Goal: Information Seeking & Learning: Check status

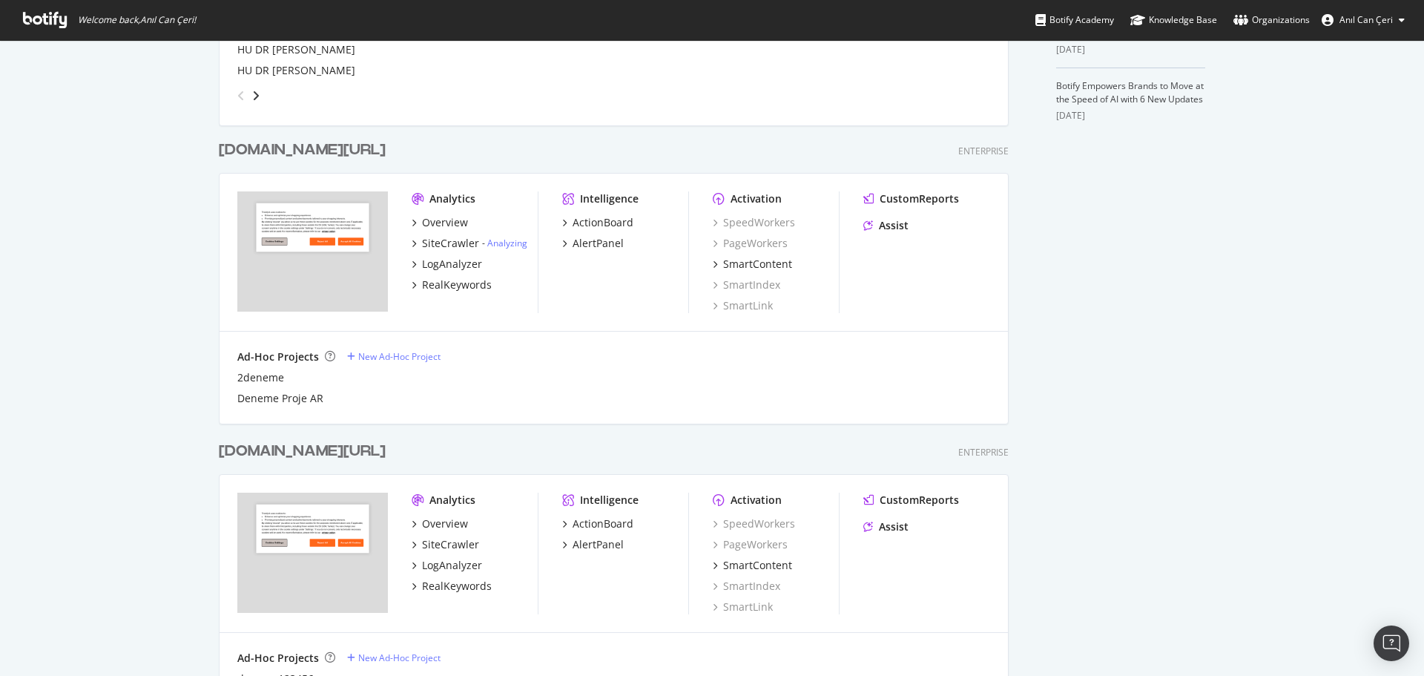
scroll to position [660, 0]
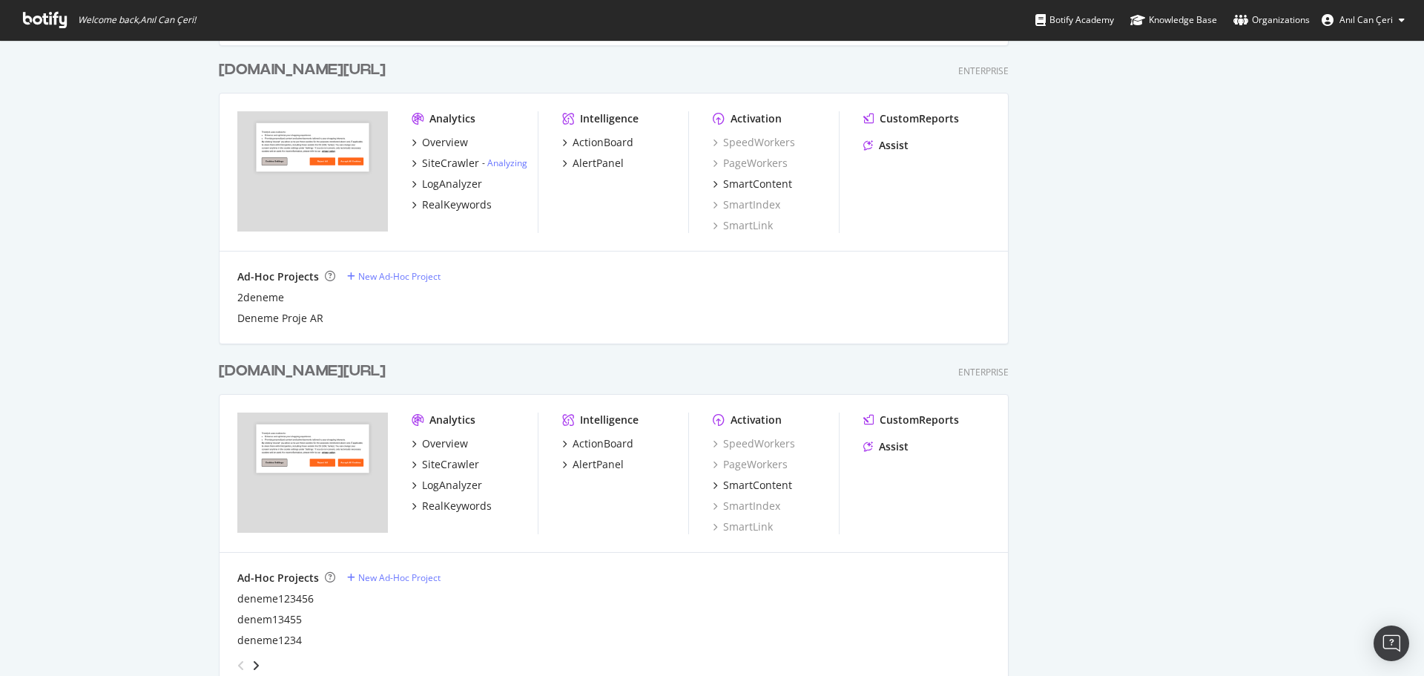
click at [312, 81] on div "[DOMAIN_NAME][URL] Enterprise Analytics Overview SiteCrawler - Analyzing LogAna…" at bounding box center [620, 192] width 802 height 301
click at [312, 75] on div "[DOMAIN_NAME][URL]" at bounding box center [302, 70] width 167 height 22
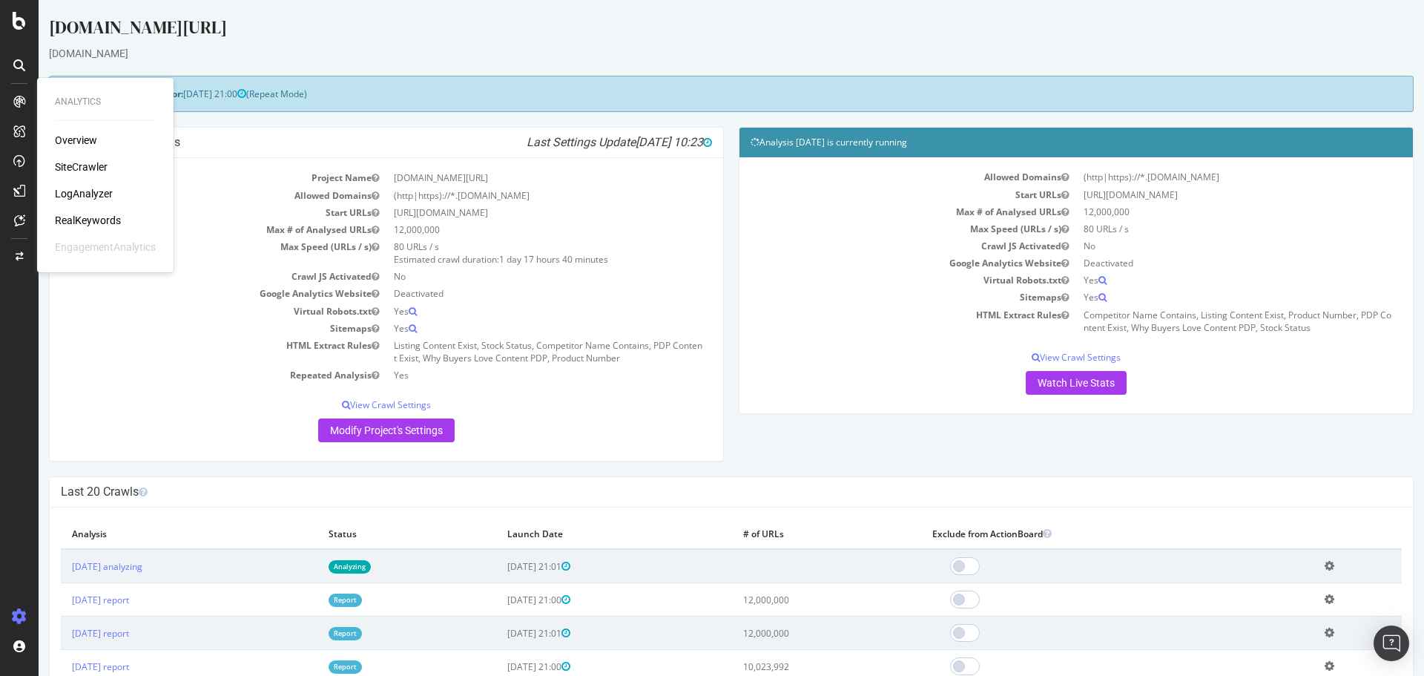
click at [85, 213] on div "RealKeywords" at bounding box center [88, 220] width 66 height 15
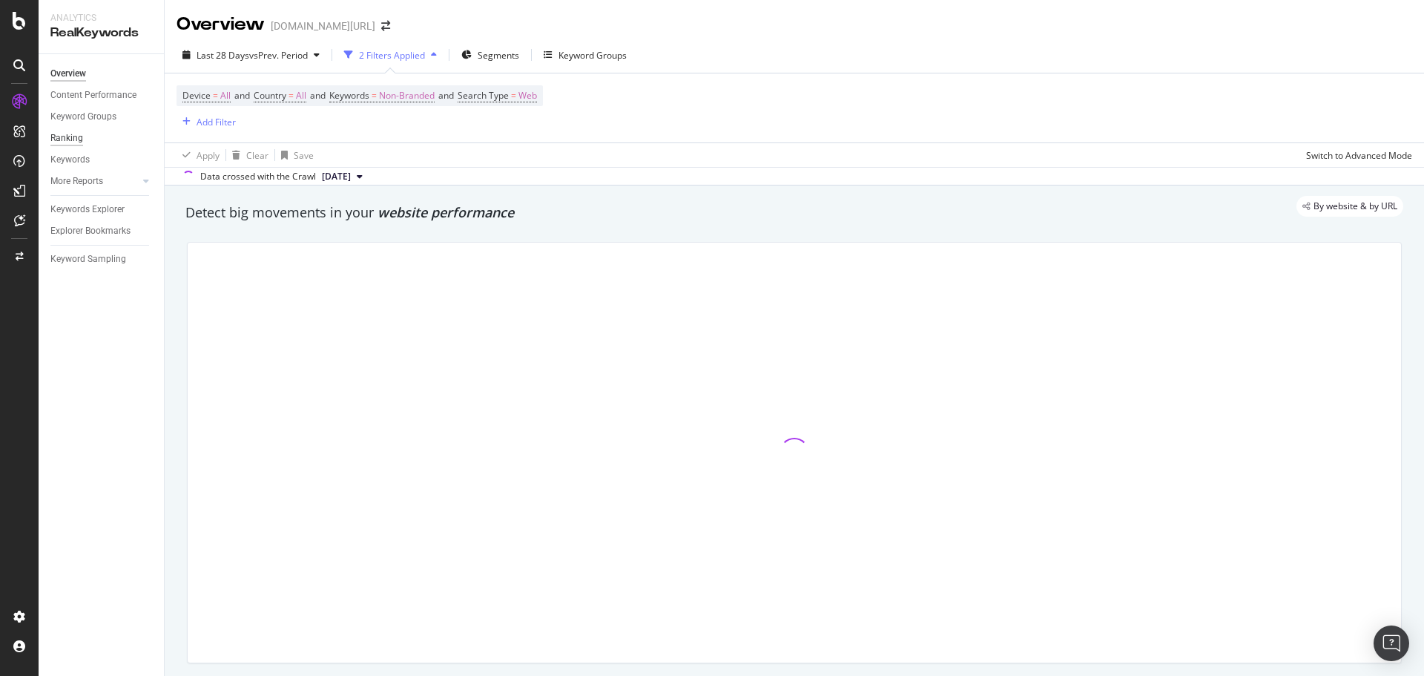
click at [67, 139] on div "Ranking" at bounding box center [66, 139] width 33 height 16
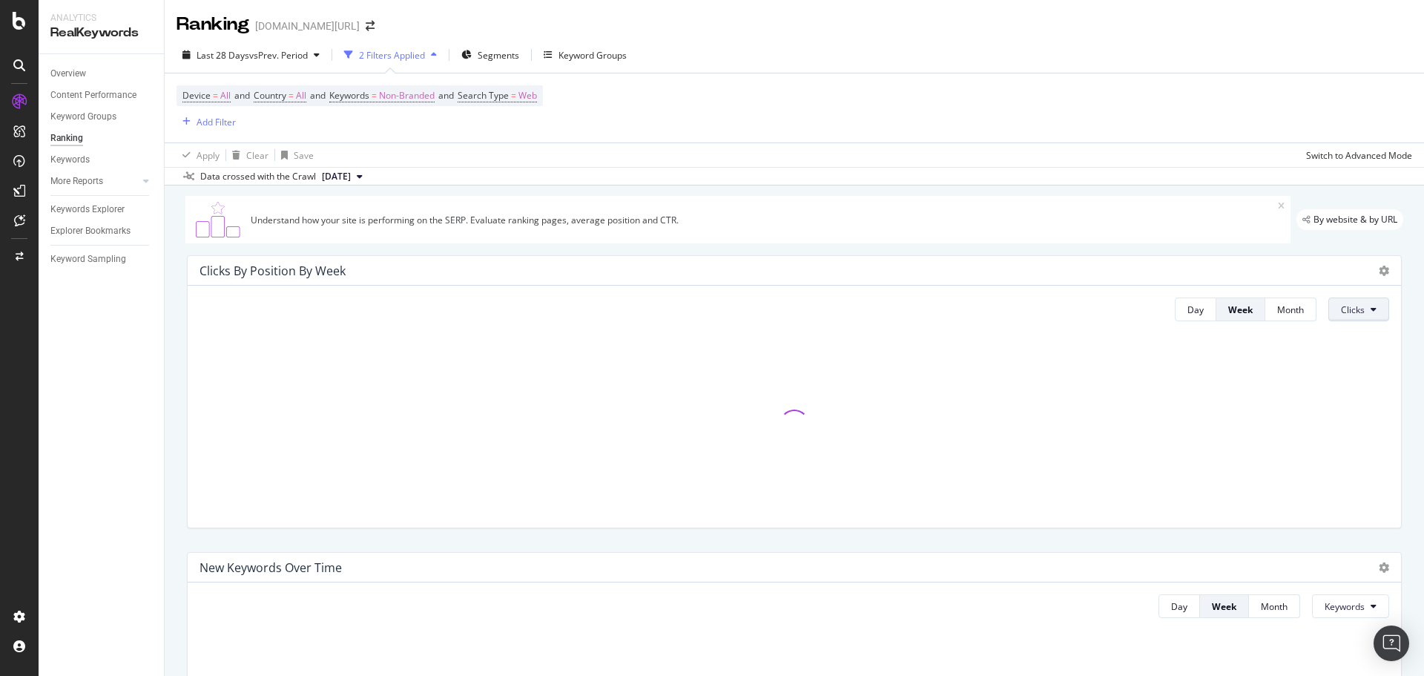
click at [1329, 301] on button "Clicks" at bounding box center [1359, 309] width 61 height 24
click at [1342, 340] on span "Rankings" at bounding box center [1359, 338] width 56 height 13
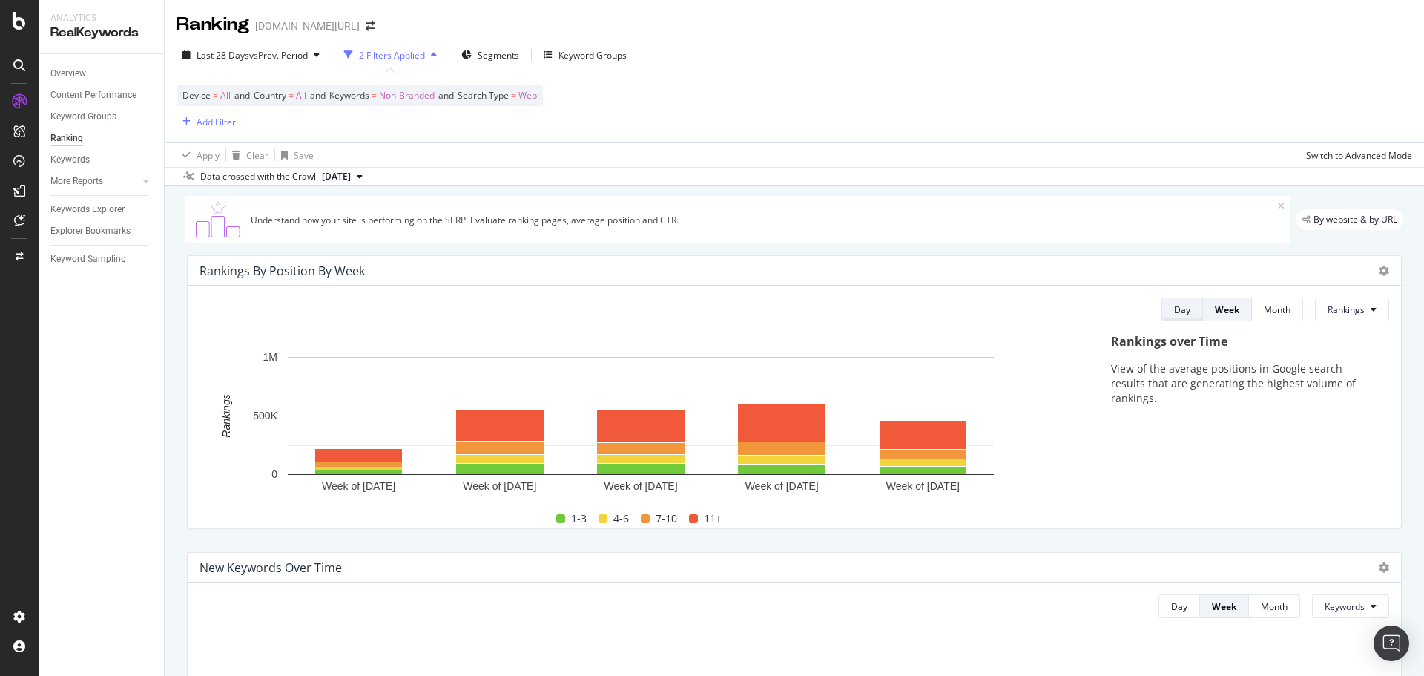
click at [1174, 311] on div "Day" at bounding box center [1182, 309] width 16 height 13
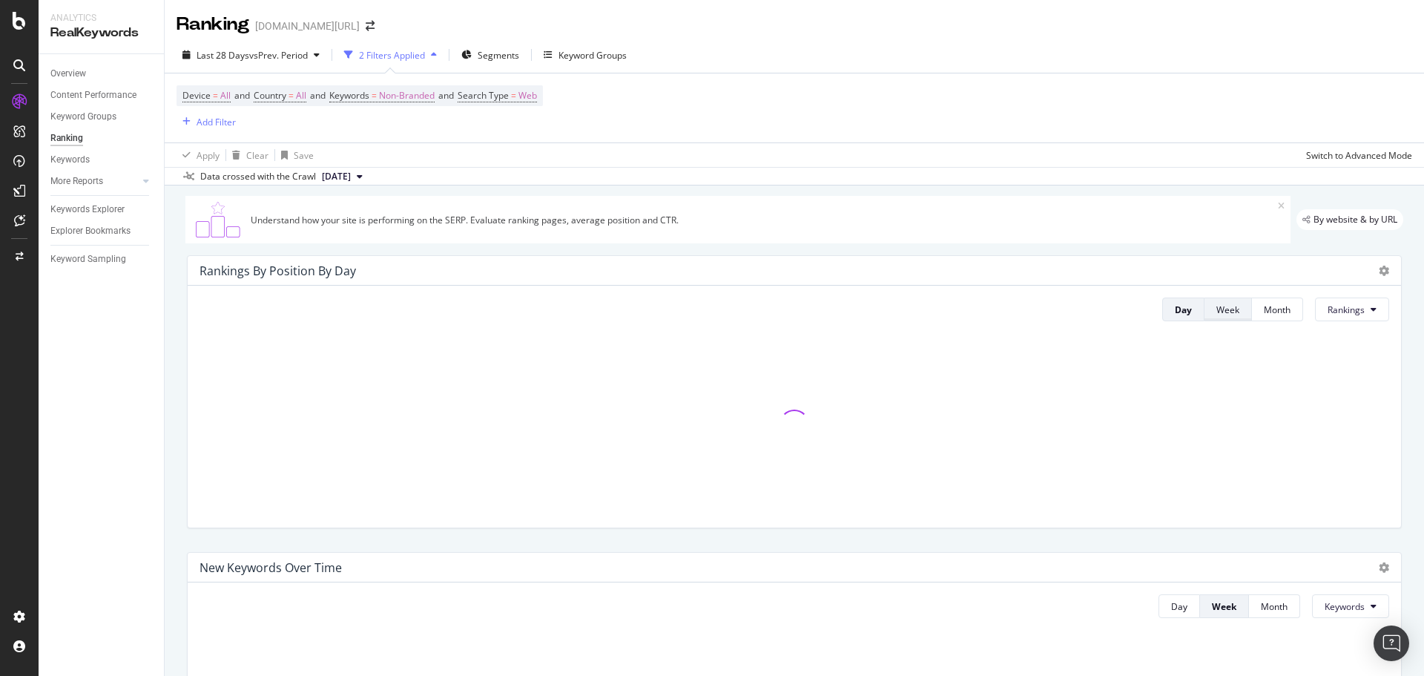
click at [1205, 299] on button "Week" at bounding box center [1228, 309] width 47 height 24
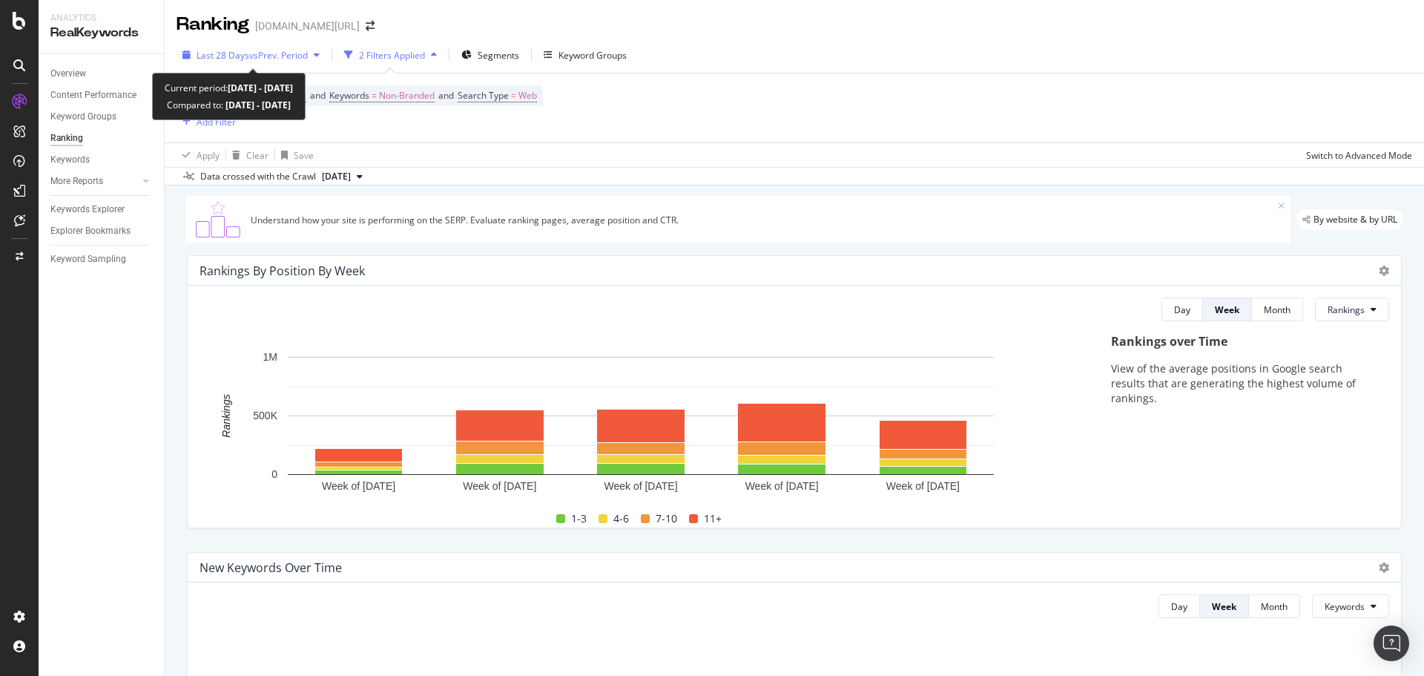
click at [257, 59] on span "vs Prev. Period" at bounding box center [278, 55] width 59 height 13
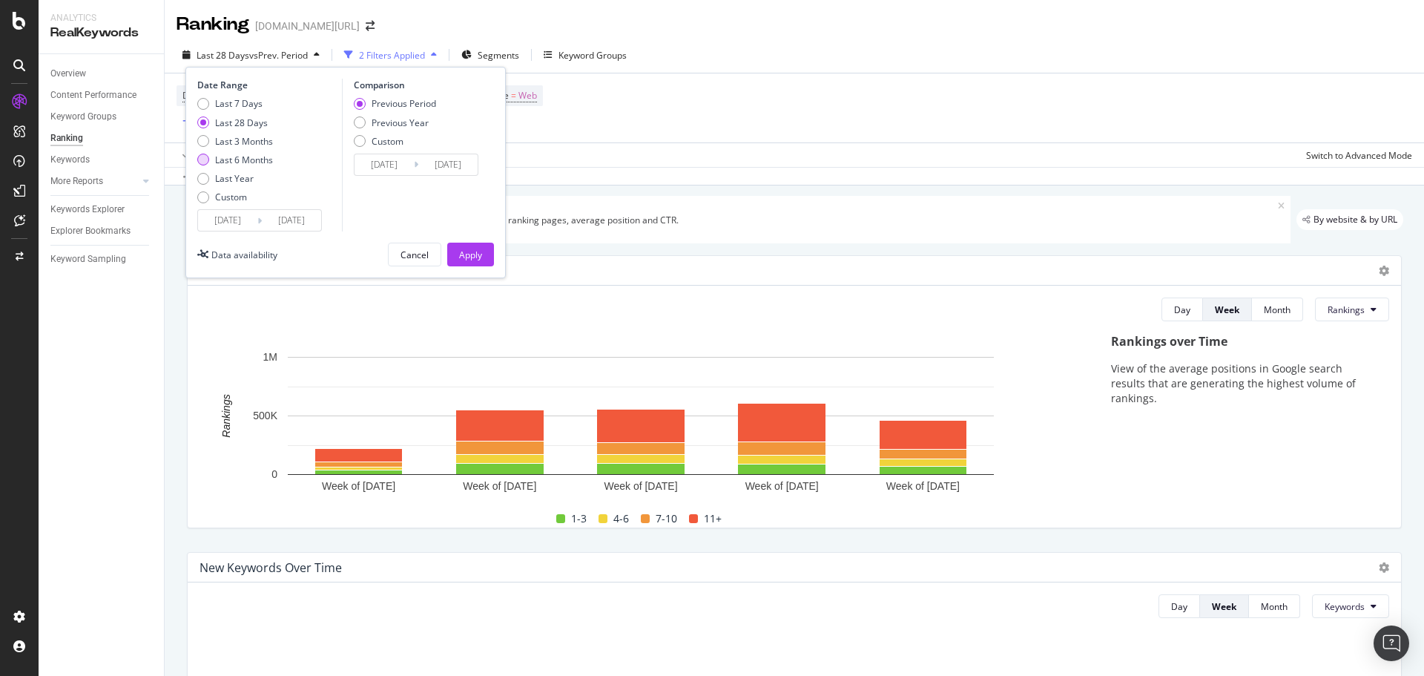
click at [254, 157] on div "Last 6 Months" at bounding box center [244, 160] width 58 height 13
type input "[DATE]"
click at [450, 258] on button "Apply" at bounding box center [470, 255] width 47 height 24
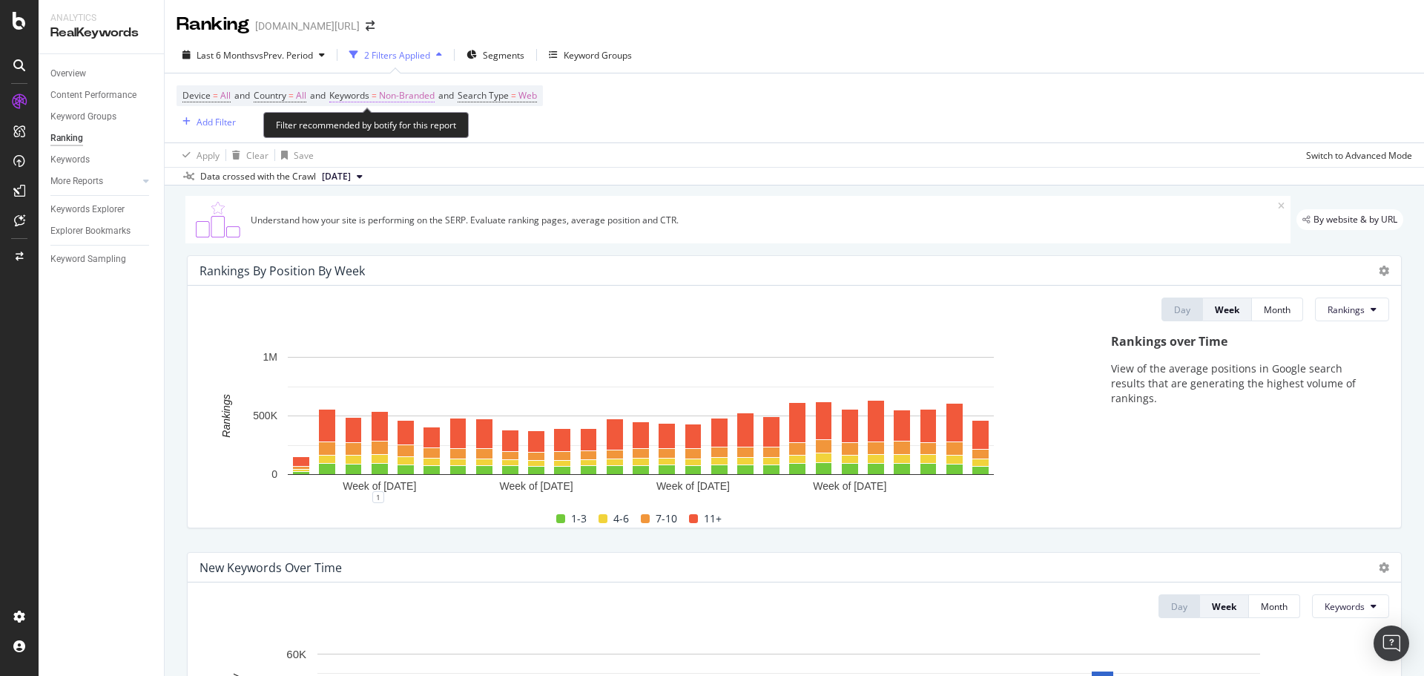
click at [400, 93] on span "Non-Branded" at bounding box center [407, 95] width 56 height 21
click at [791, 100] on div "Device = All and Country = All and Keywords = Non-Branded and Search Type = Web…" at bounding box center [795, 107] width 1236 height 69
click at [278, 99] on span "Country" at bounding box center [270, 95] width 33 height 13
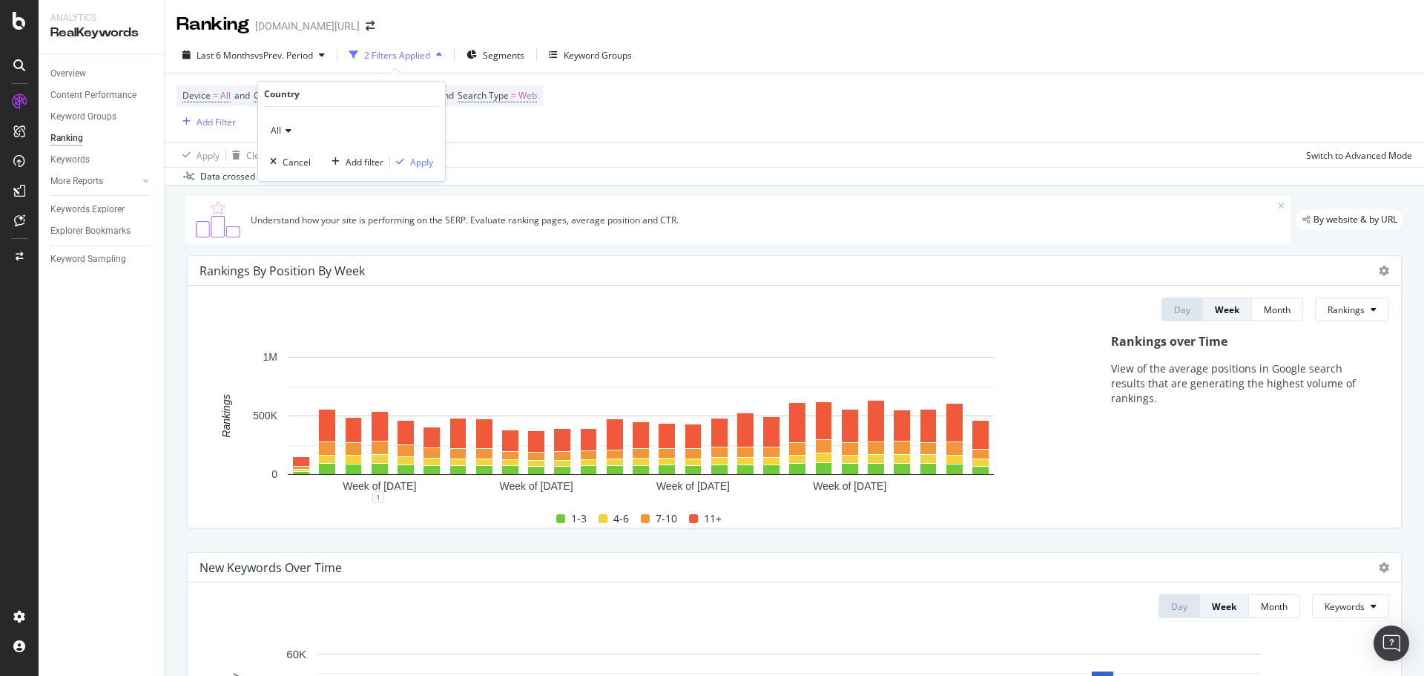
click at [300, 125] on div "All" at bounding box center [351, 131] width 163 height 24
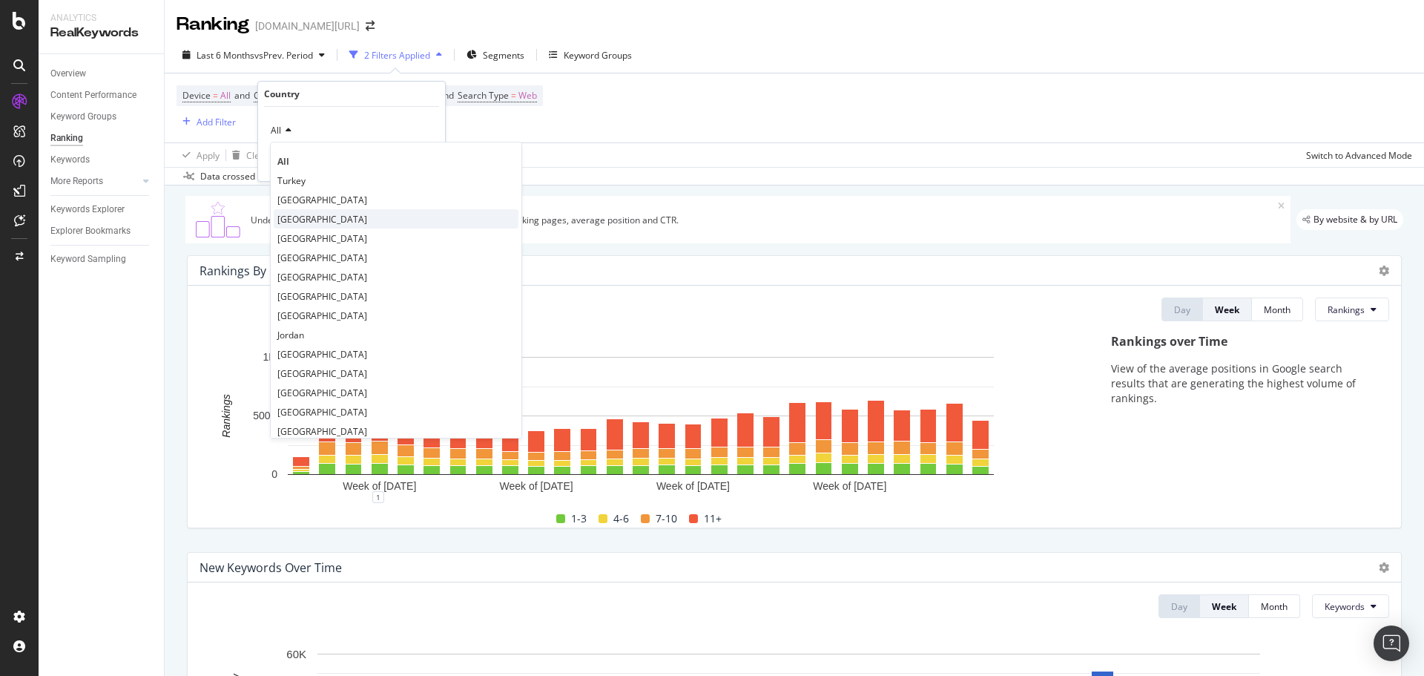
click at [308, 218] on span "[GEOGRAPHIC_DATA]" at bounding box center [322, 219] width 90 height 13
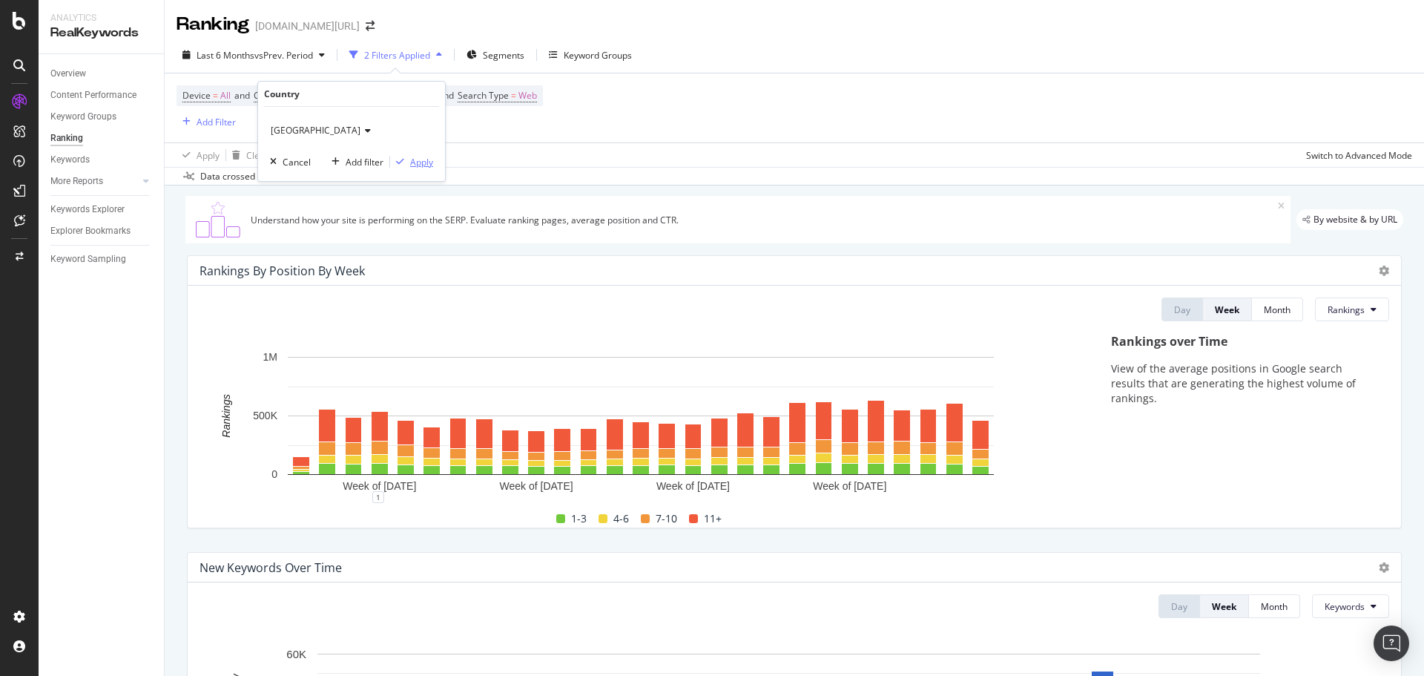
click at [416, 161] on div "Apply" at bounding box center [421, 162] width 23 height 13
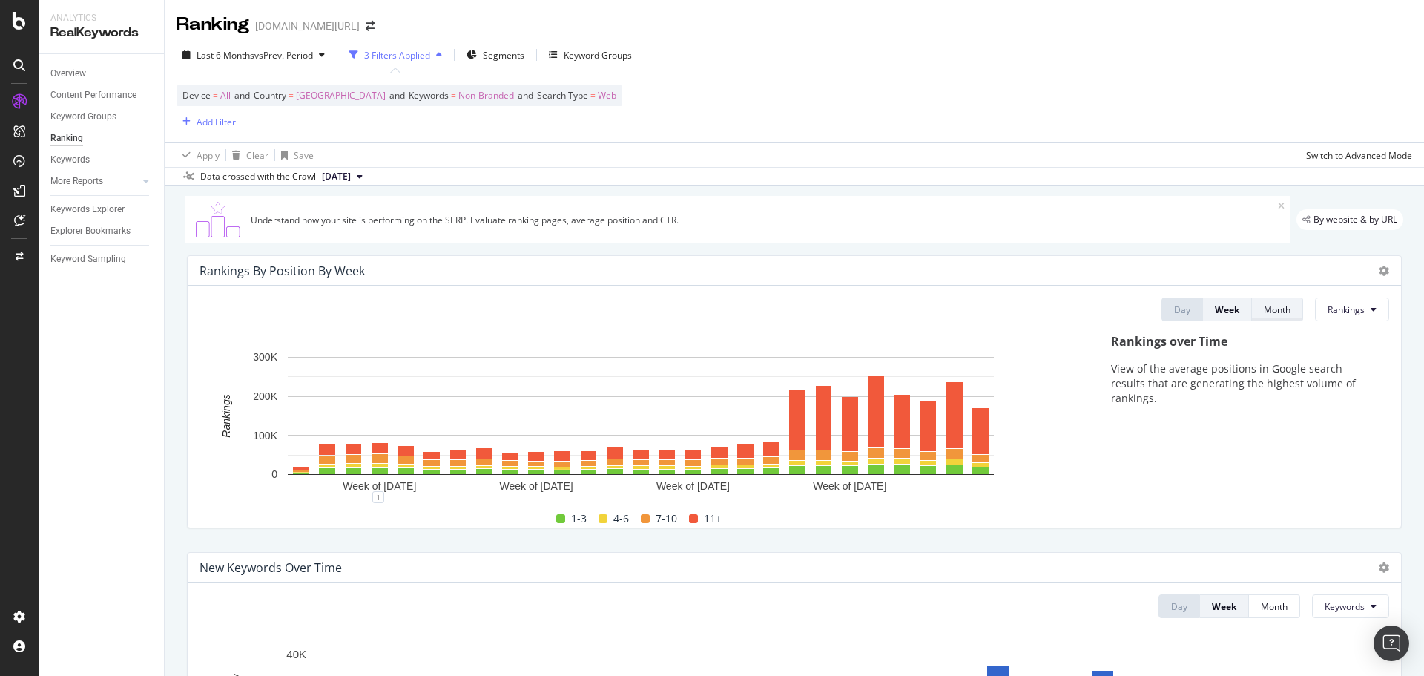
click at [1252, 307] on button "Month" at bounding box center [1277, 309] width 51 height 24
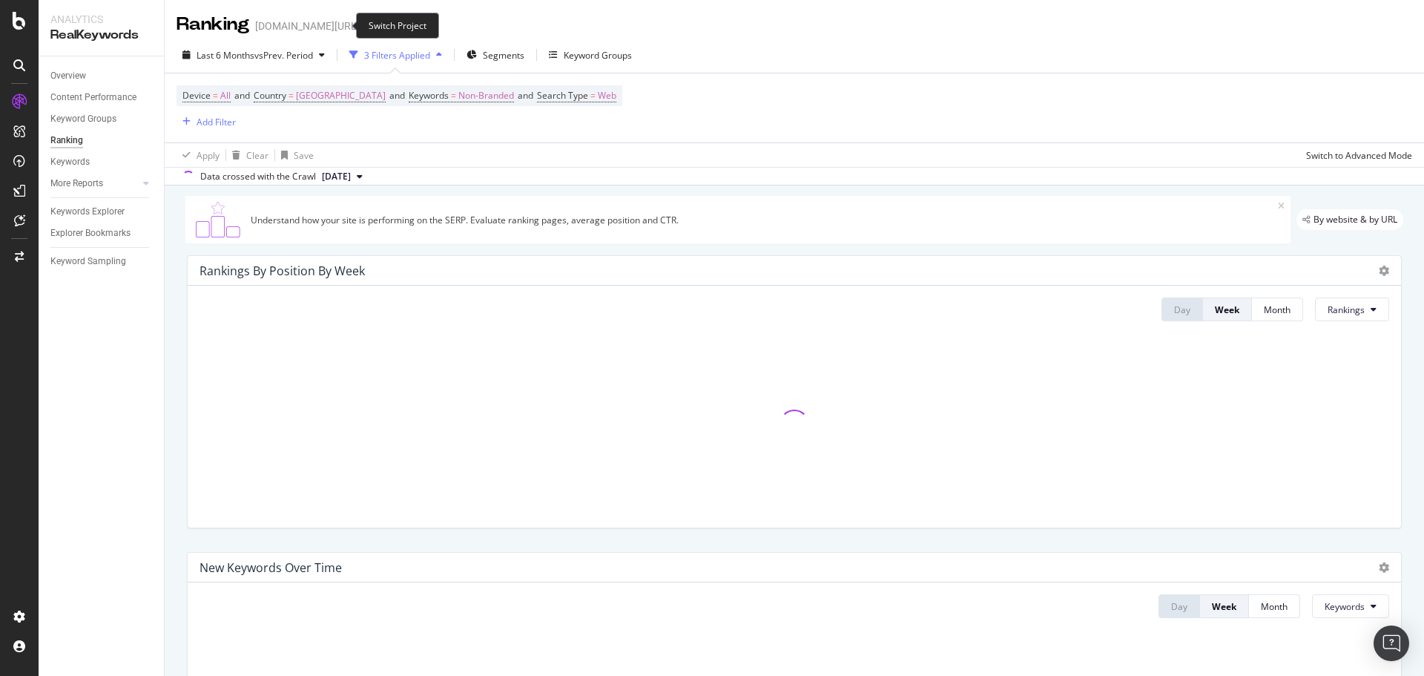
click at [360, 30] on span at bounding box center [370, 26] width 21 height 10
click at [360, 28] on span at bounding box center [370, 26] width 21 height 10
click at [366, 26] on icon "arrow-right-arrow-left" at bounding box center [370, 26] width 9 height 10
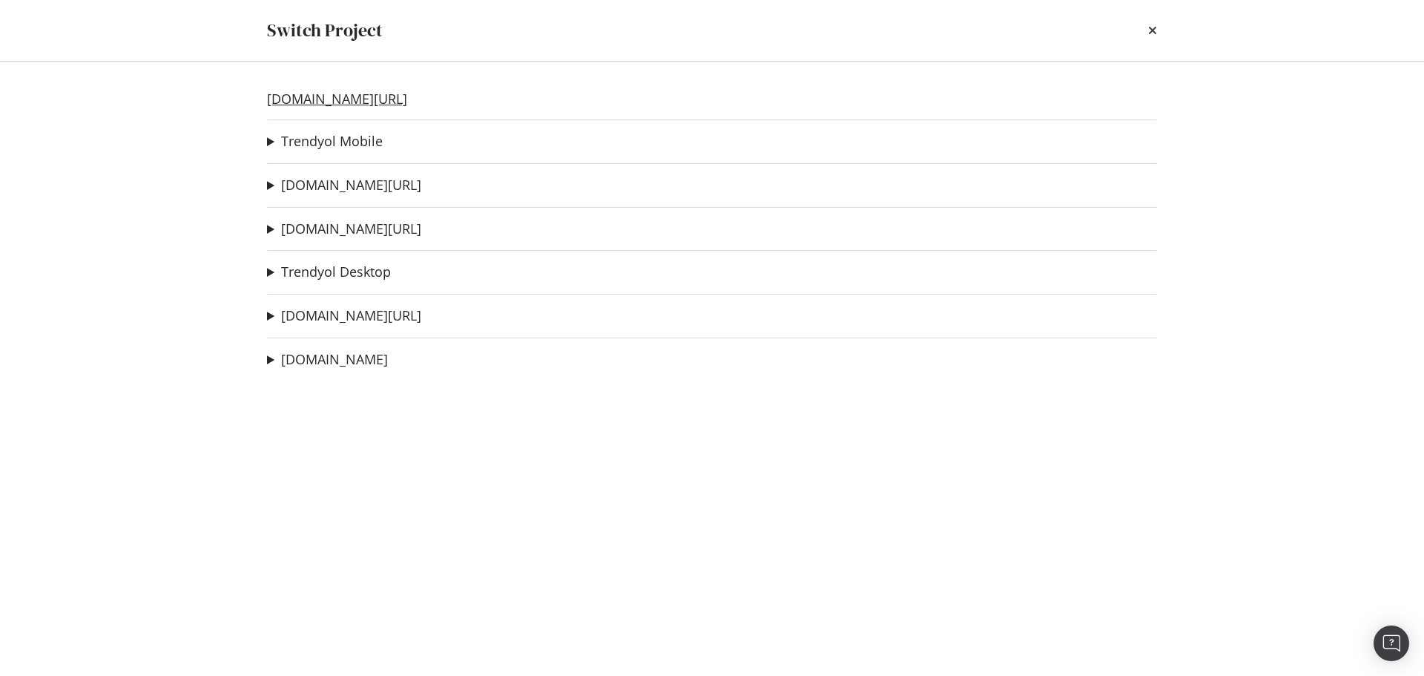
click at [342, 96] on link "[DOMAIN_NAME][URL]" at bounding box center [337, 99] width 140 height 16
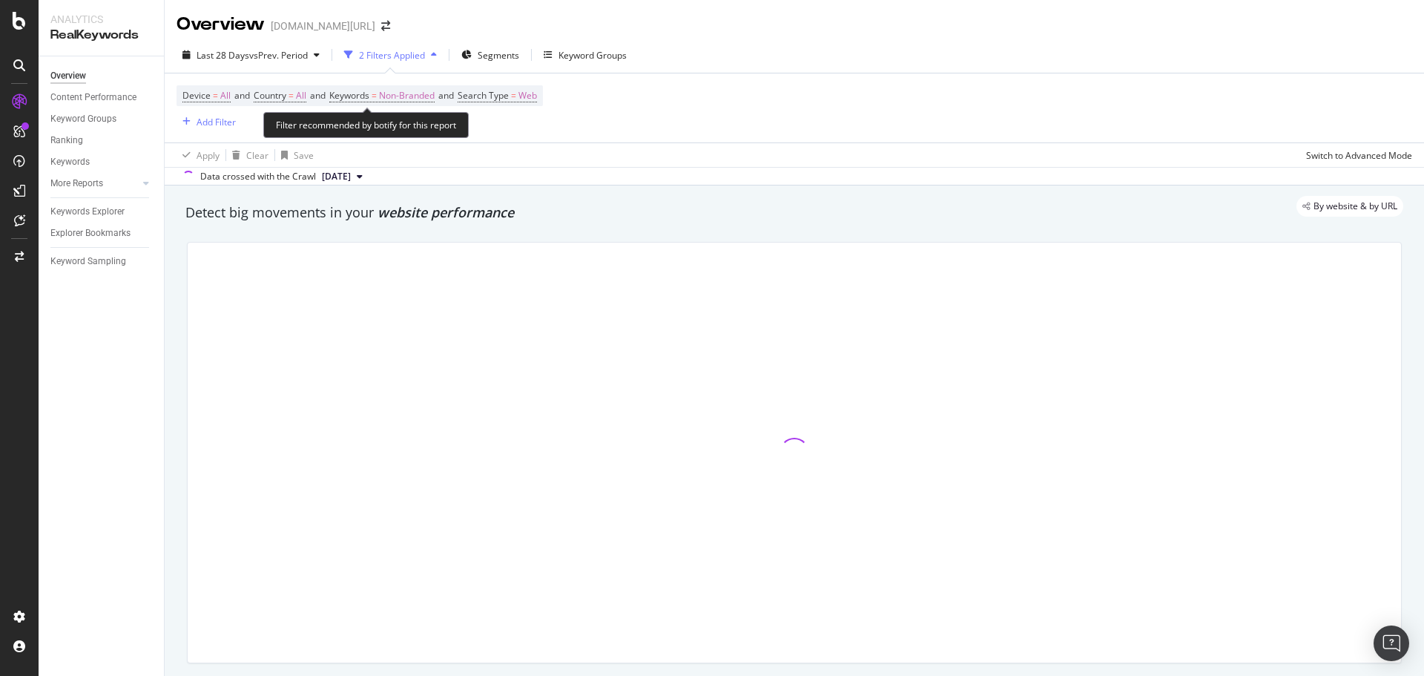
click at [311, 74] on div "Device = All and Country = All and Keywords = Non-Branded and Search Type = Web…" at bounding box center [795, 107] width 1236 height 69
click at [301, 68] on div "Last 28 Days vs Prev. Period 2 Filters Applied Segments Keyword Groups" at bounding box center [795, 58] width 1260 height 30
click at [269, 63] on div "Last 28 Days vs Prev. Period" at bounding box center [251, 55] width 149 height 22
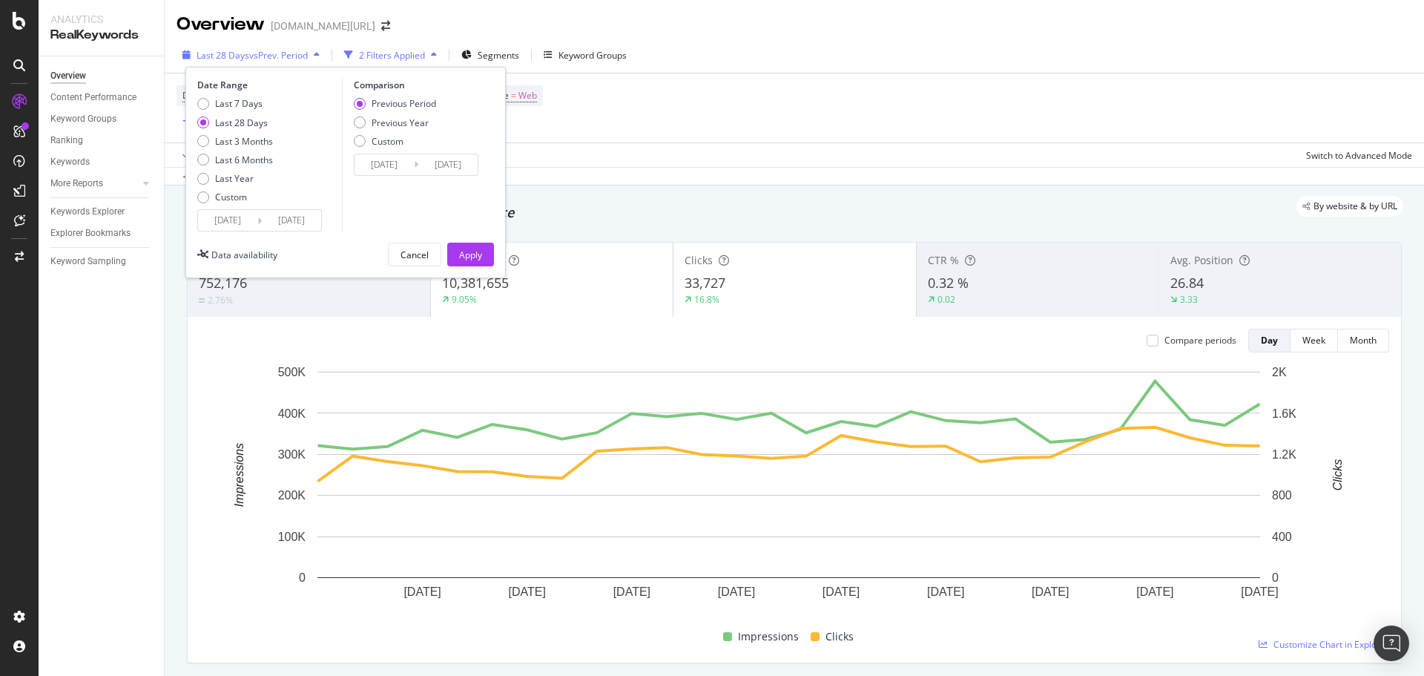
click at [271, 65] on div "Last 28 Days vs Prev. Period" at bounding box center [251, 55] width 149 height 22
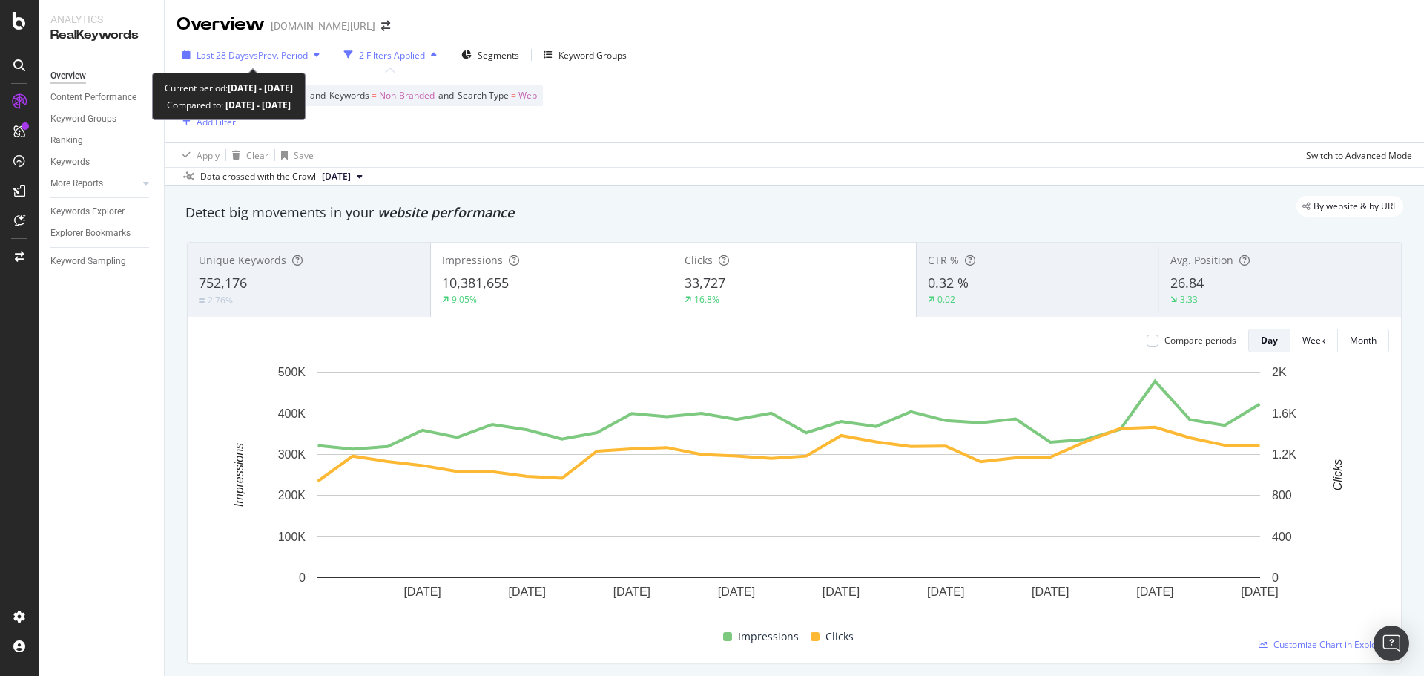
click at [270, 60] on span "vs Prev. Period" at bounding box center [278, 55] width 59 height 13
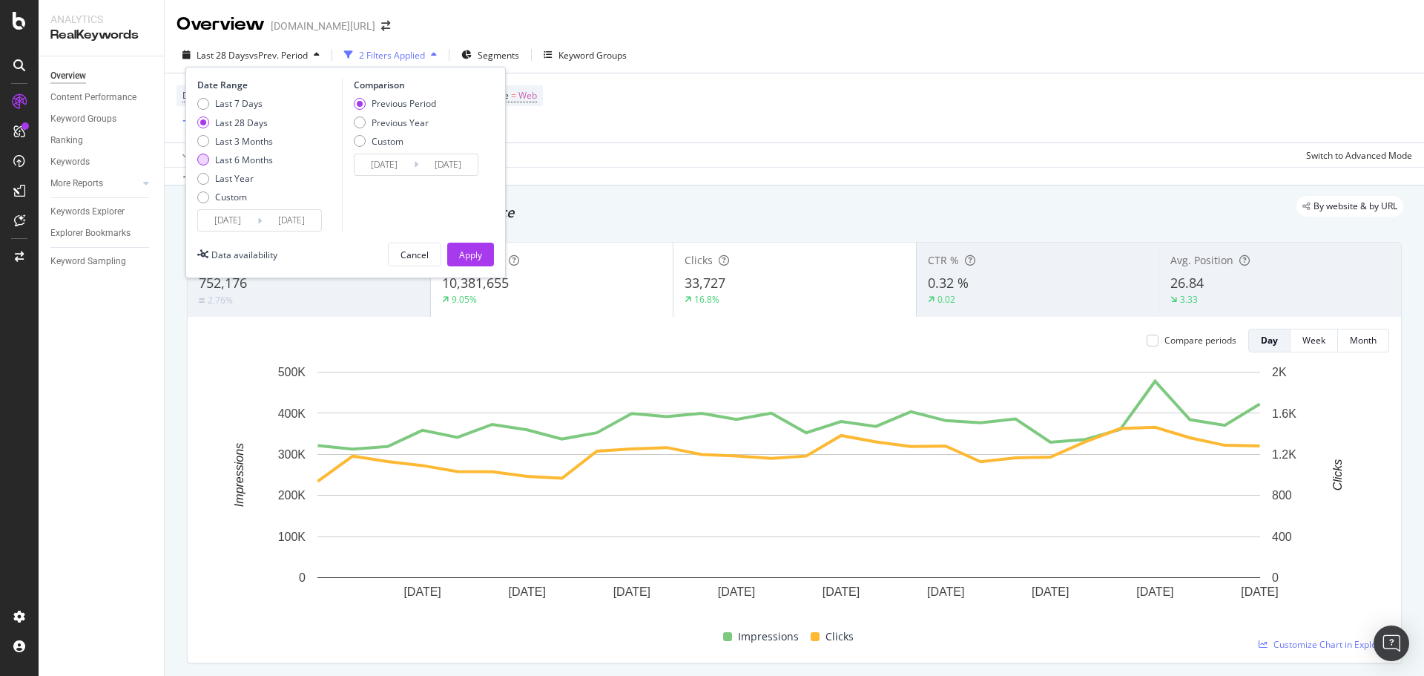
click at [244, 157] on div "Last 6 Months" at bounding box center [244, 160] width 58 height 13
type input "[DATE]"
click at [466, 246] on div "Apply" at bounding box center [470, 254] width 23 height 22
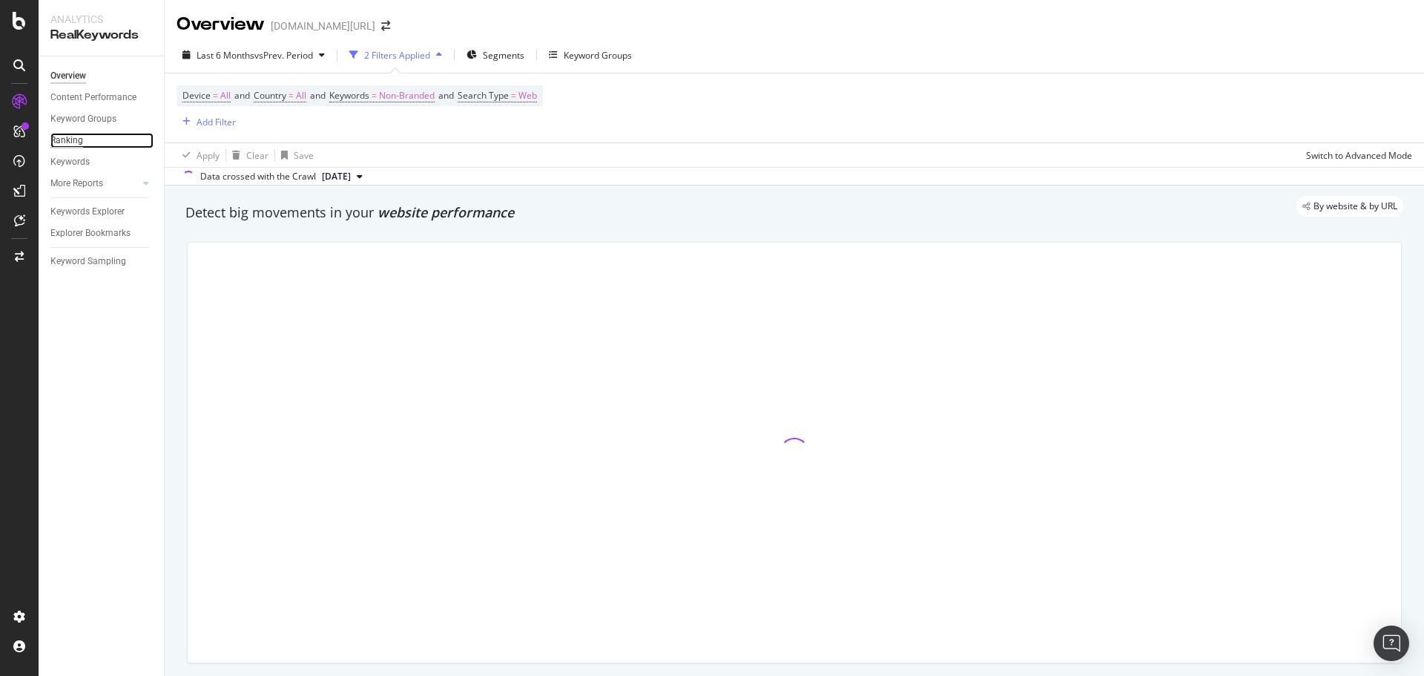
click at [65, 138] on div "Ranking" at bounding box center [66, 141] width 33 height 16
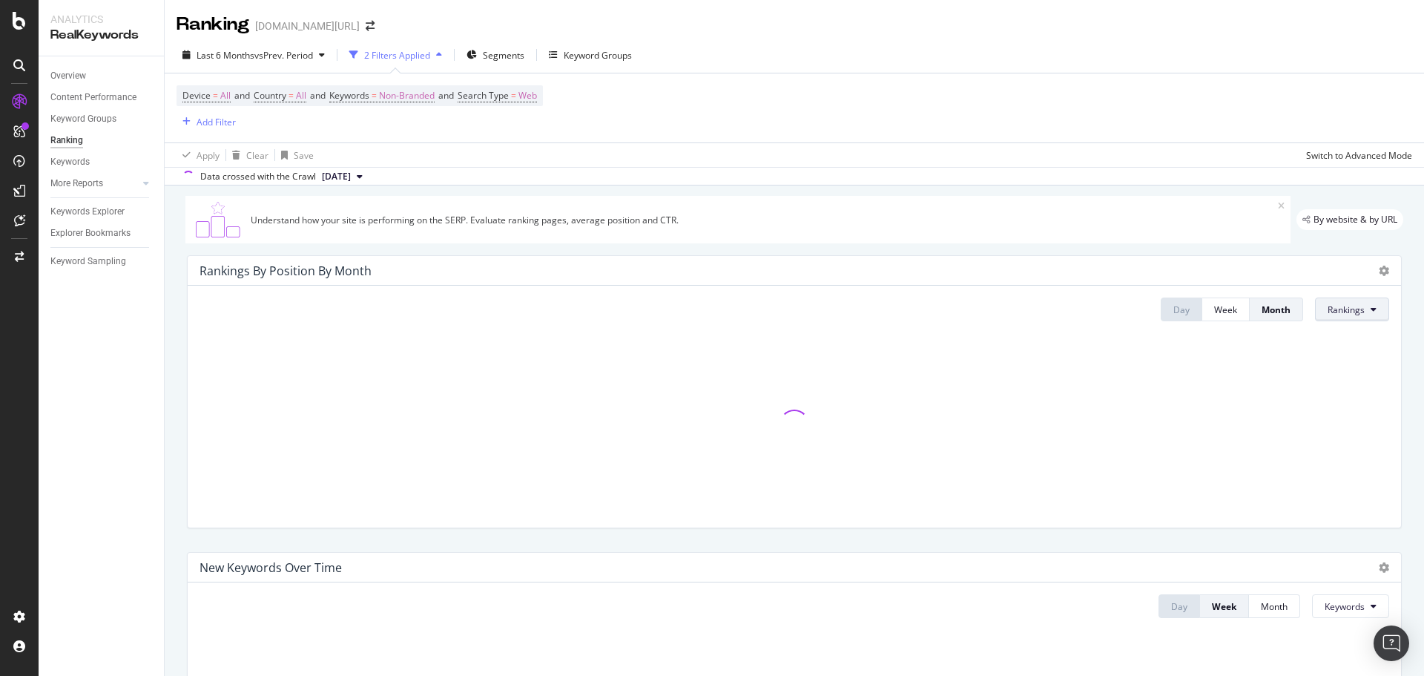
click at [1359, 320] on button "Rankings" at bounding box center [1352, 309] width 74 height 24
click at [1119, 109] on div "Device = All and Country = All and Keywords = Non-Branded and Search Type = Web…" at bounding box center [795, 107] width 1236 height 69
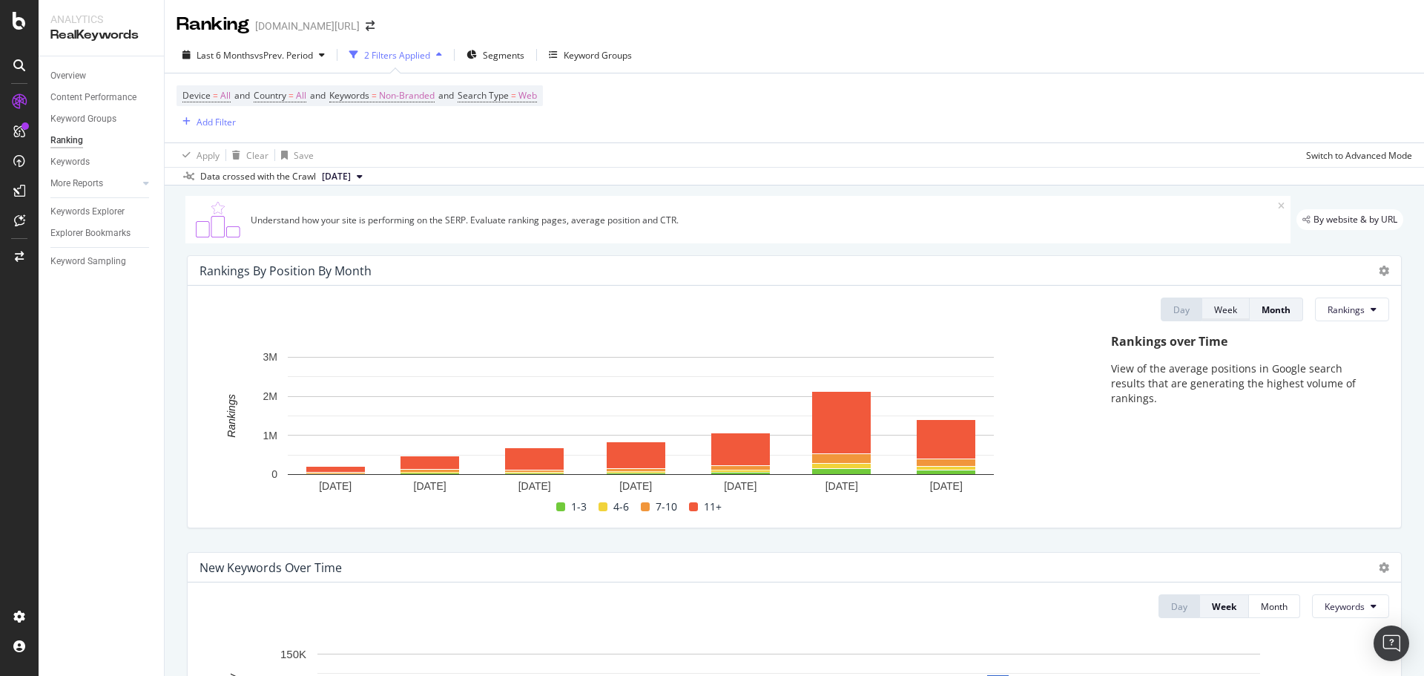
click at [1214, 309] on div "Week" at bounding box center [1225, 309] width 23 height 13
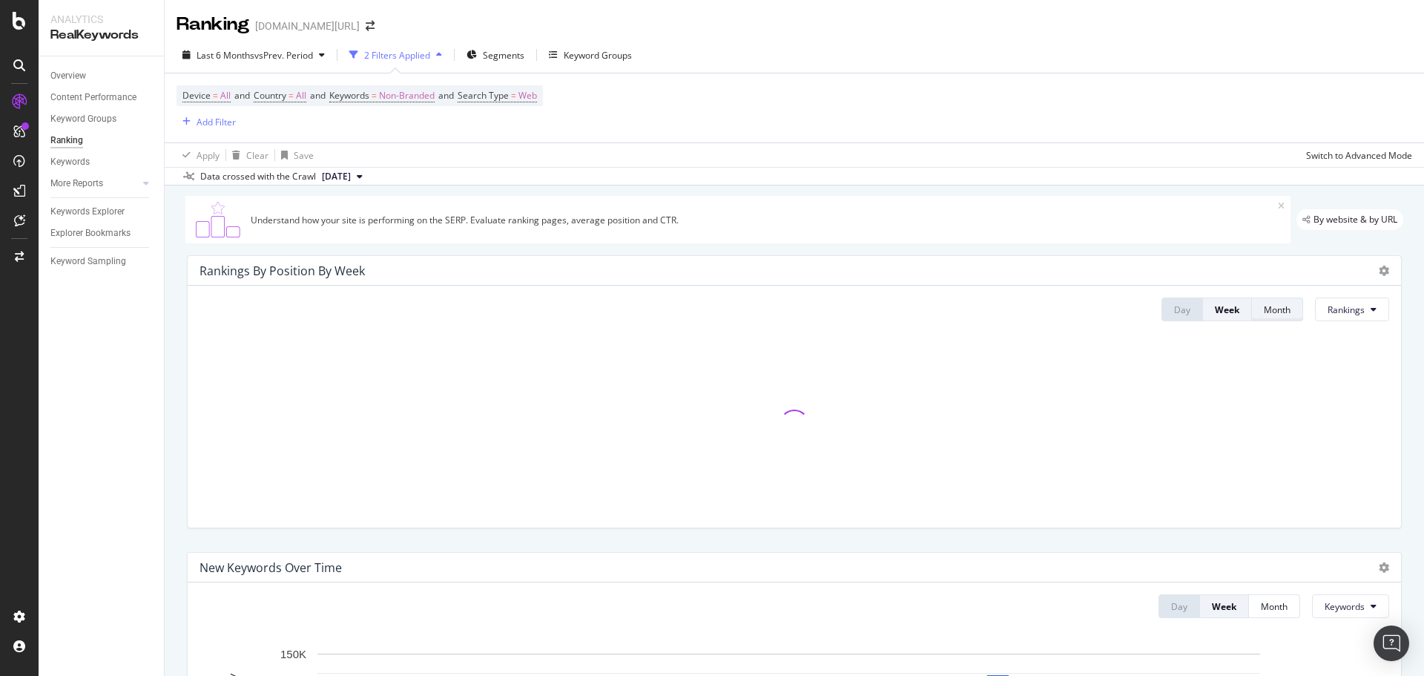
click at [1252, 301] on button "Month" at bounding box center [1277, 309] width 51 height 24
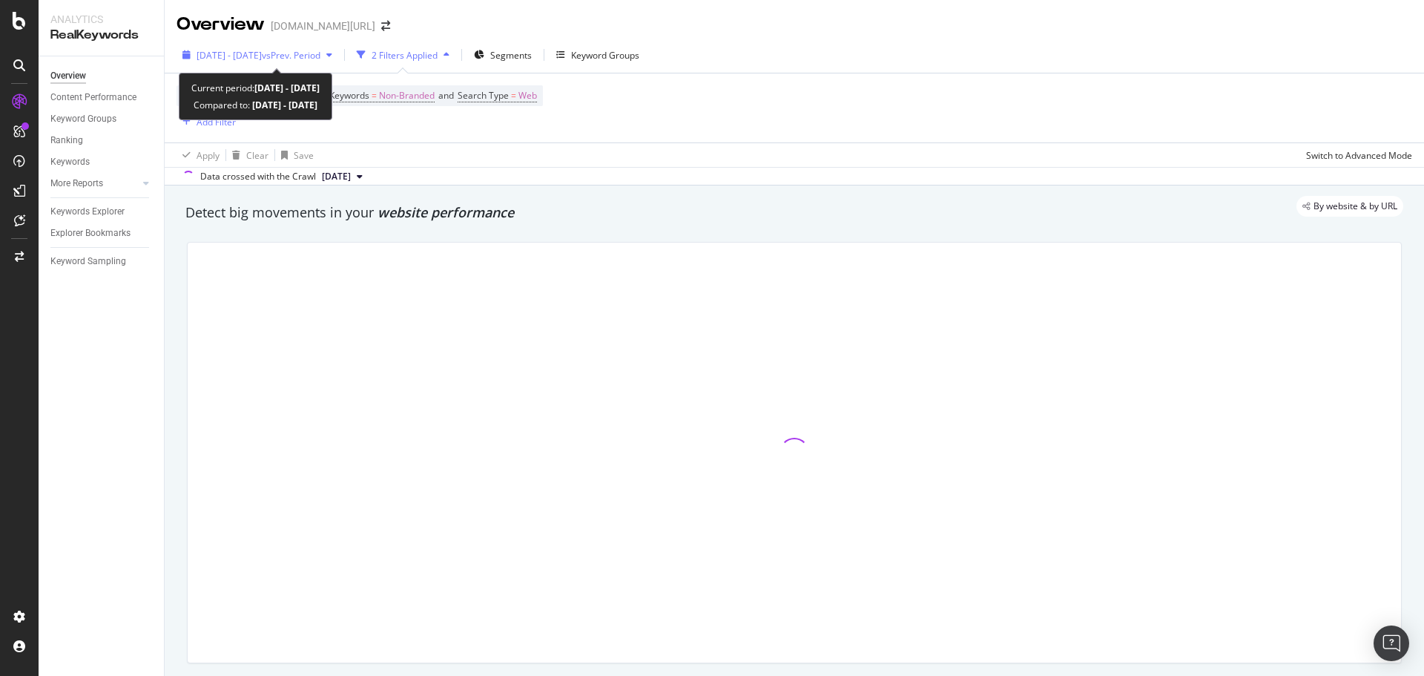
click at [232, 63] on div "2025 Apr. 9th - May. 6th vs Prev. Period" at bounding box center [258, 55] width 162 height 22
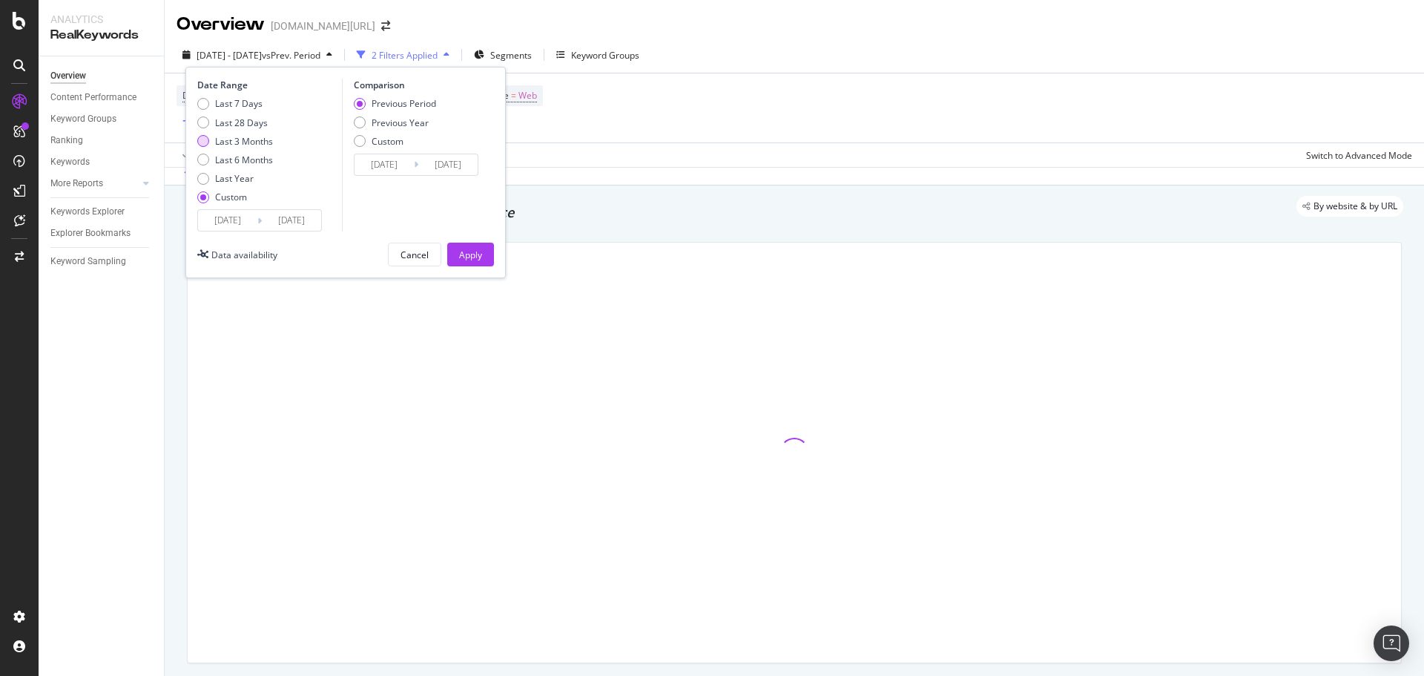
click at [239, 136] on div "Last 3 Months" at bounding box center [244, 141] width 58 height 13
type input "2025/05/23"
type input "[DATE]"
type input "2025/02/20"
type input "2025/05/22"
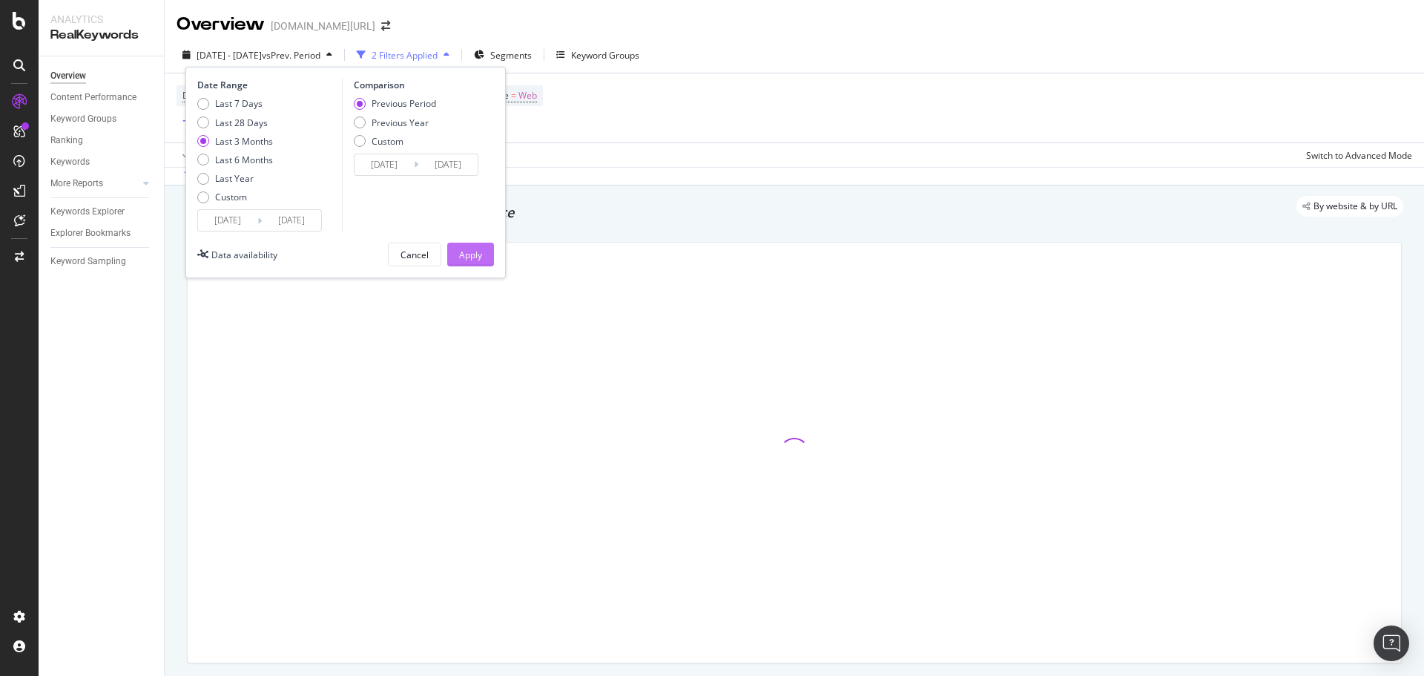
click at [481, 251] on div "Apply" at bounding box center [470, 255] width 23 height 13
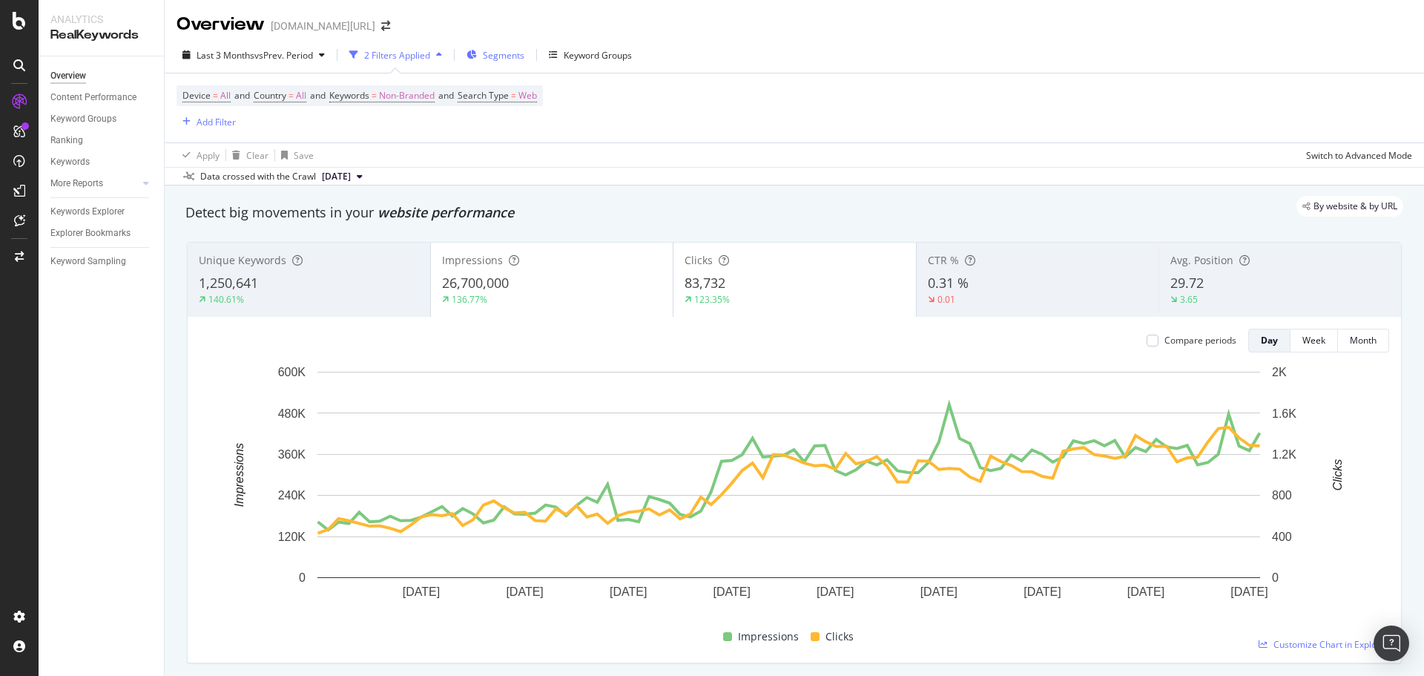
click at [517, 60] on span "Segments" at bounding box center [504, 55] width 42 height 13
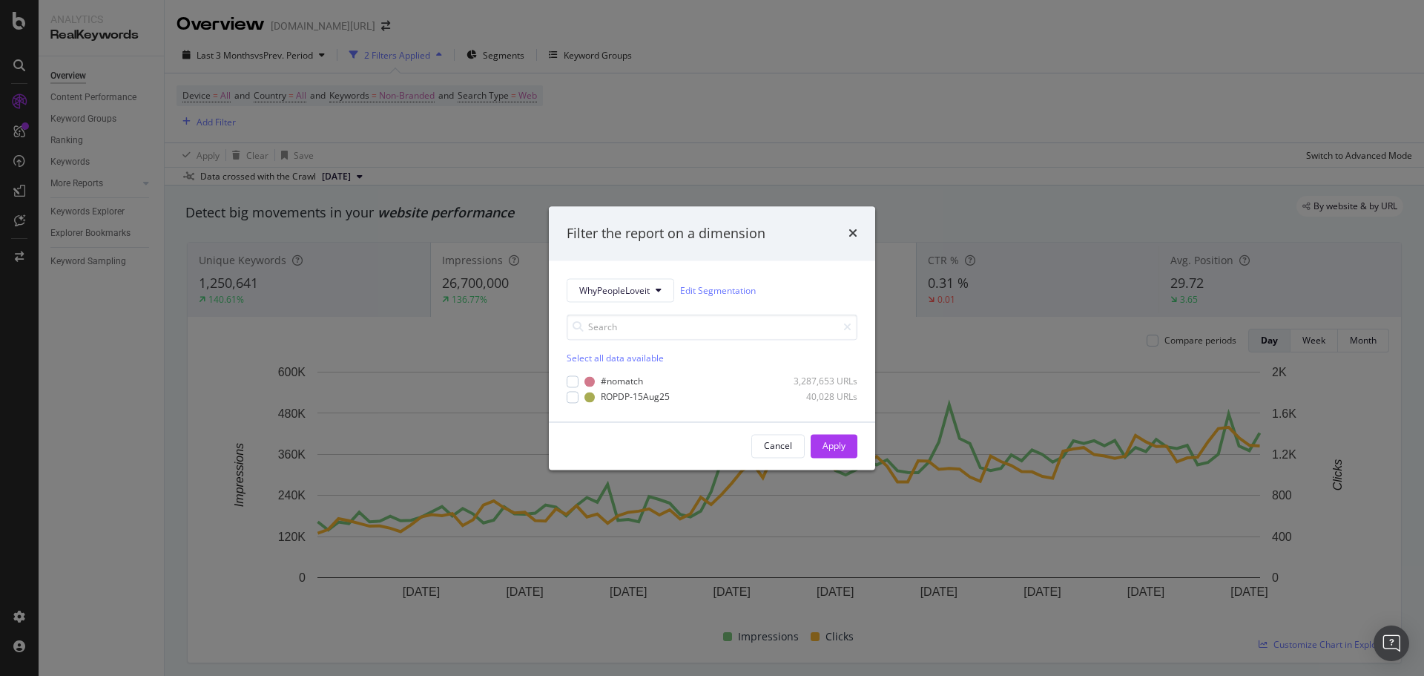
drag, startPoint x: 658, startPoint y: 116, endPoint x: 617, endPoint y: 81, distance: 53.7
click at [655, 113] on div "Filter the report on a dimension WhyPeopleLoveit Edit Segmentation Select all d…" at bounding box center [712, 338] width 1424 height 676
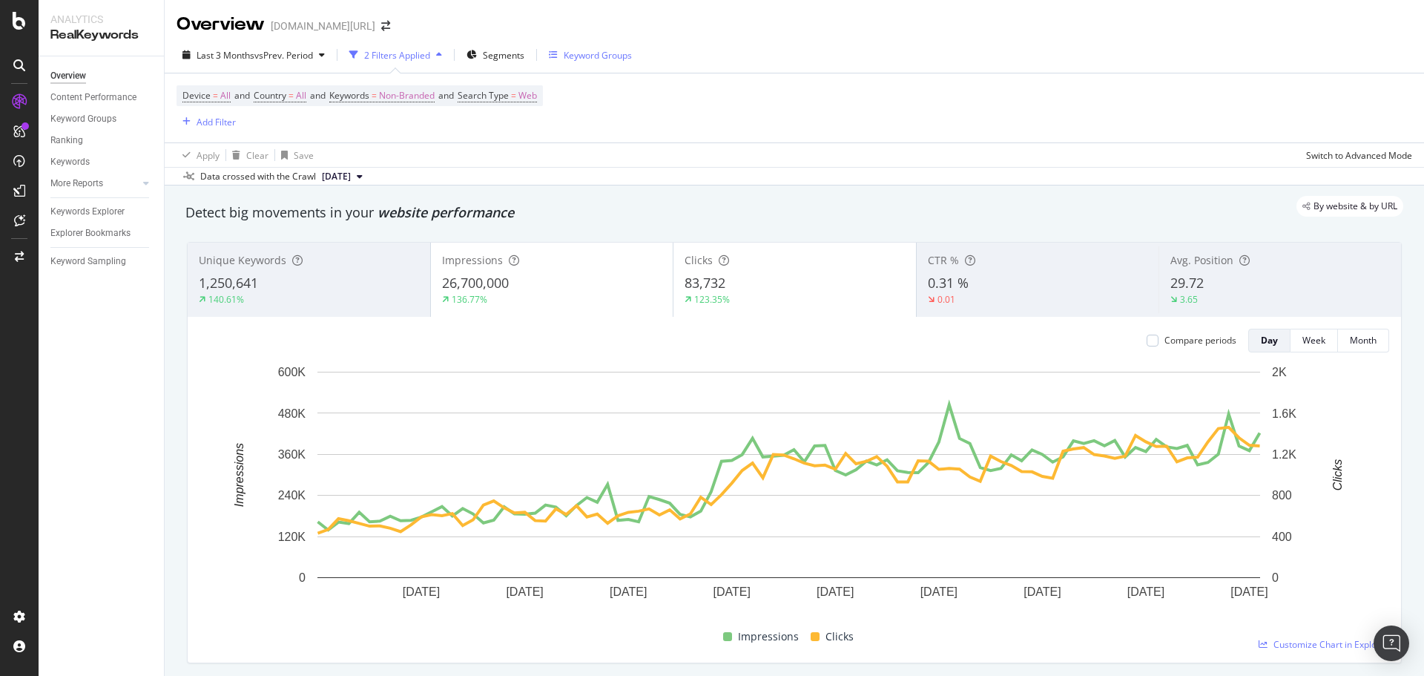
click at [593, 53] on div "Keyword Groups" at bounding box center [598, 55] width 68 height 13
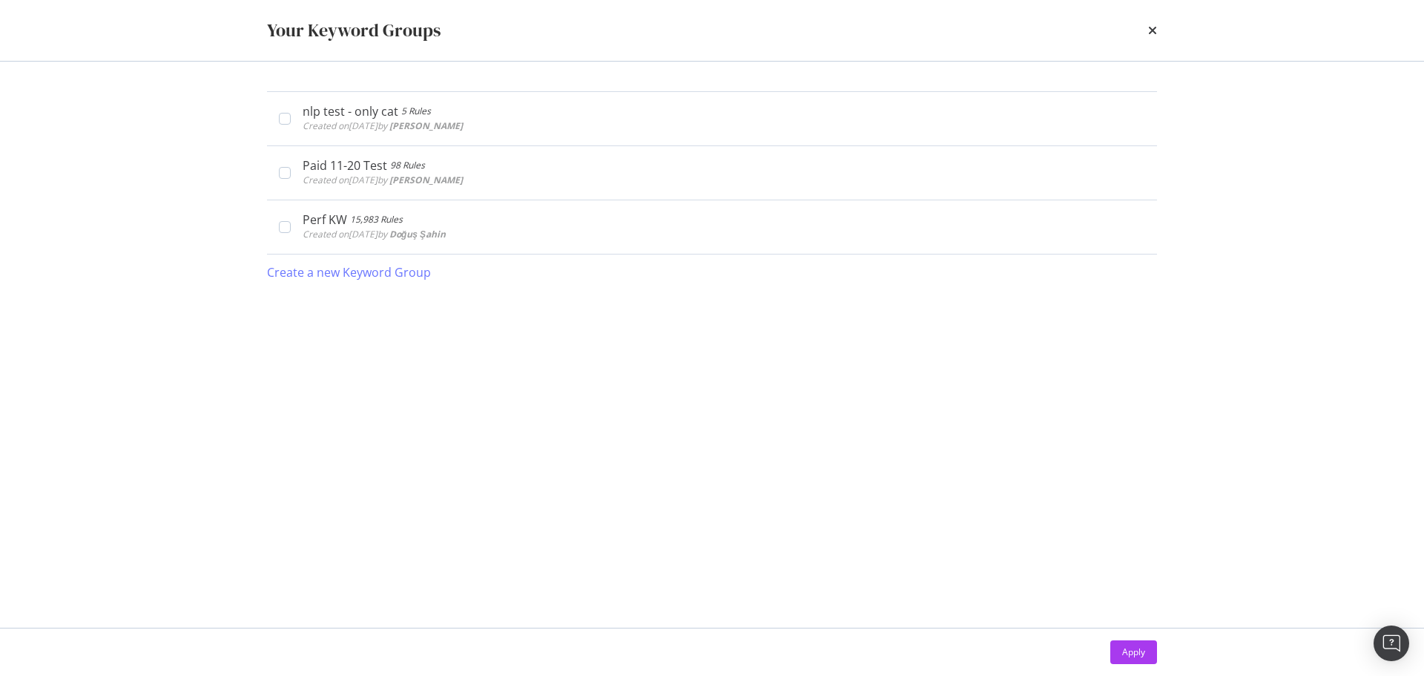
click at [1159, 27] on div "Your Keyword Groups" at bounding box center [712, 30] width 950 height 61
click at [1152, 29] on icon "times" at bounding box center [1152, 30] width 9 height 12
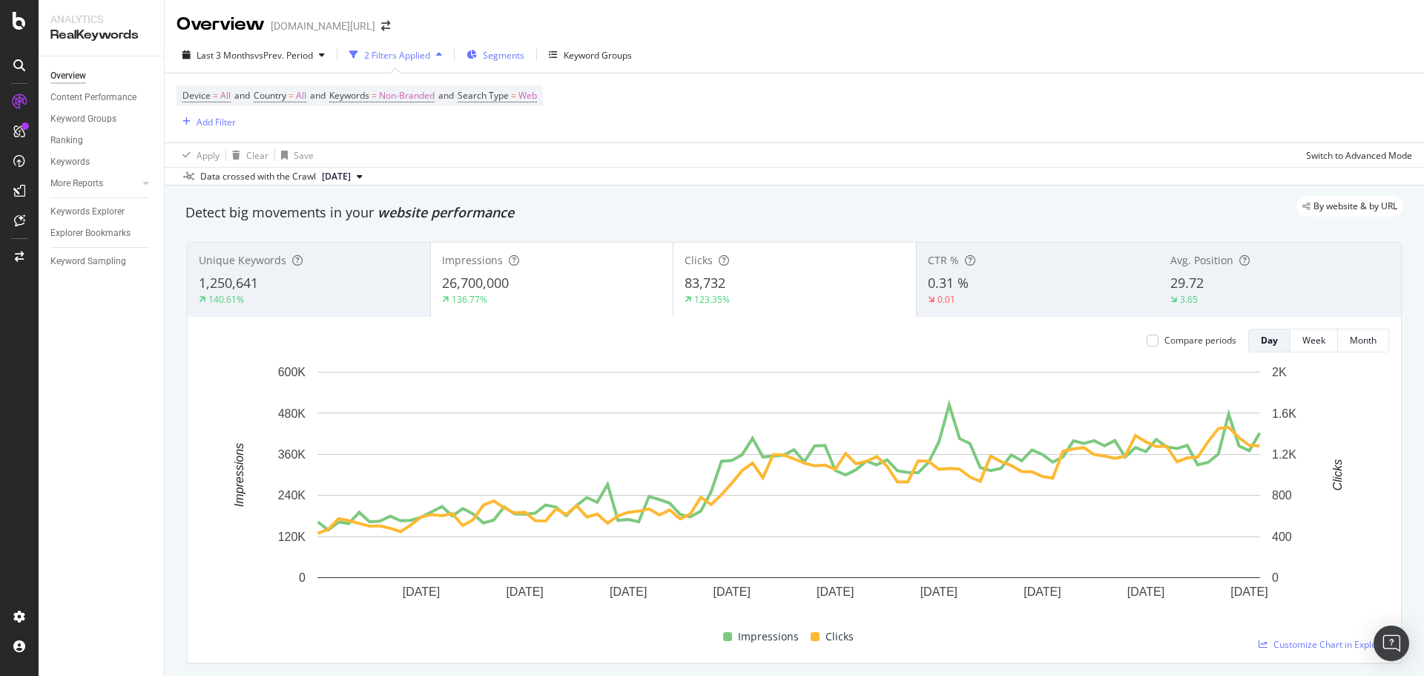
click at [482, 60] on div "Segments" at bounding box center [496, 55] width 58 height 22
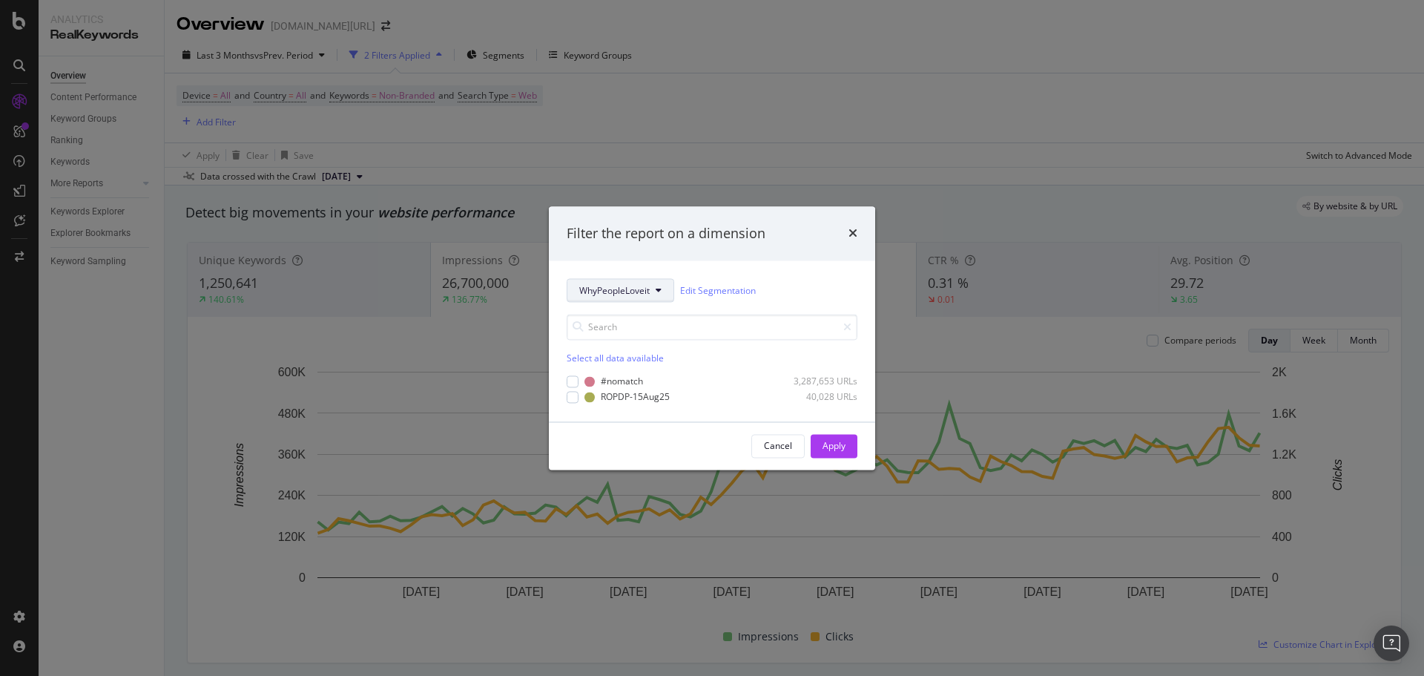
click at [592, 289] on span "WhyPeopleLoveit" at bounding box center [614, 290] width 70 height 13
click at [626, 349] on span "Page-Types" at bounding box center [627, 344] width 96 height 13
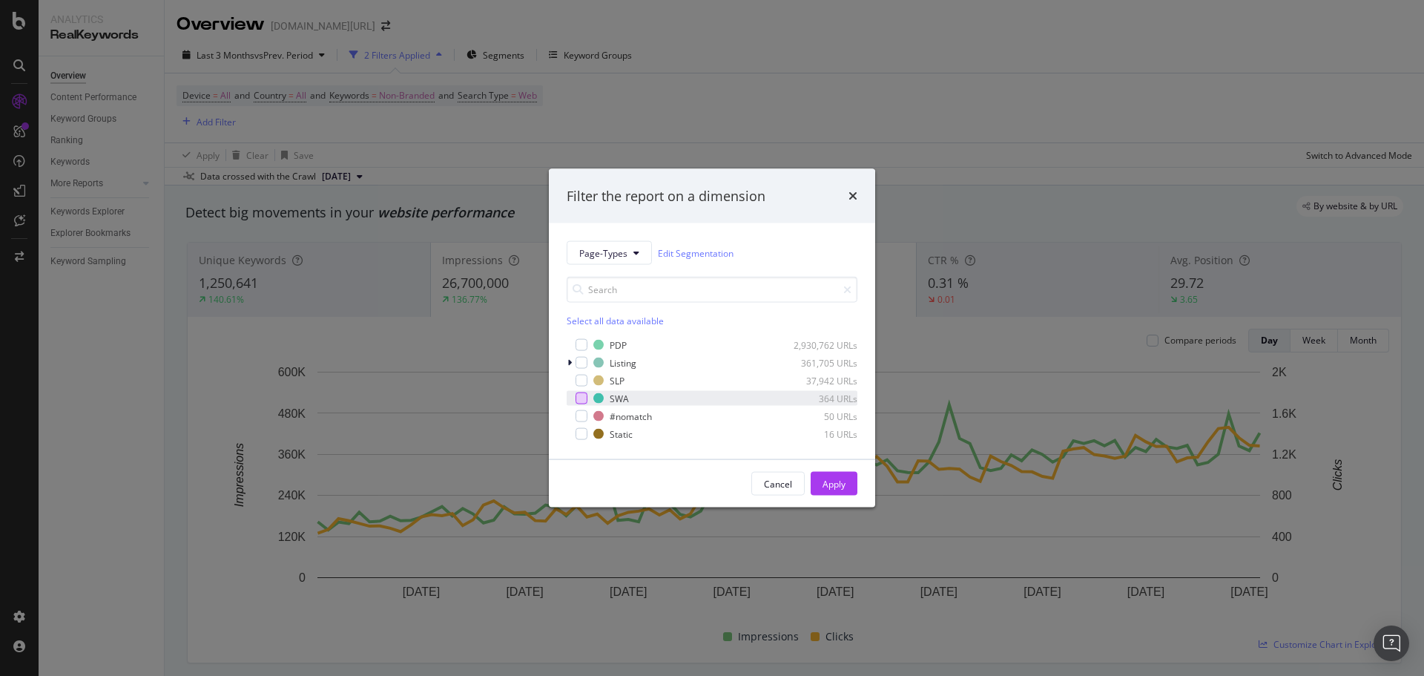
click at [581, 393] on div "modal" at bounding box center [582, 398] width 12 height 12
click at [827, 484] on div "Apply" at bounding box center [834, 483] width 23 height 13
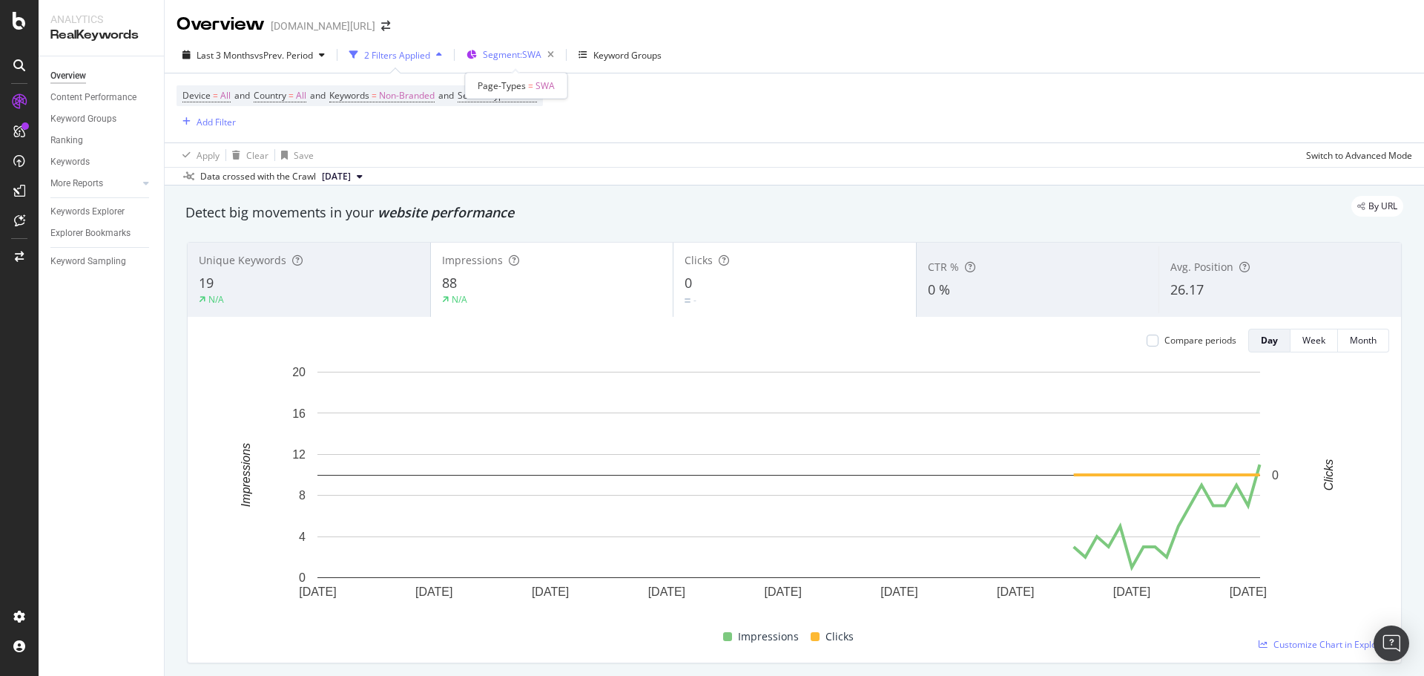
click at [516, 59] on span "Segment: SWA" at bounding box center [512, 54] width 59 height 13
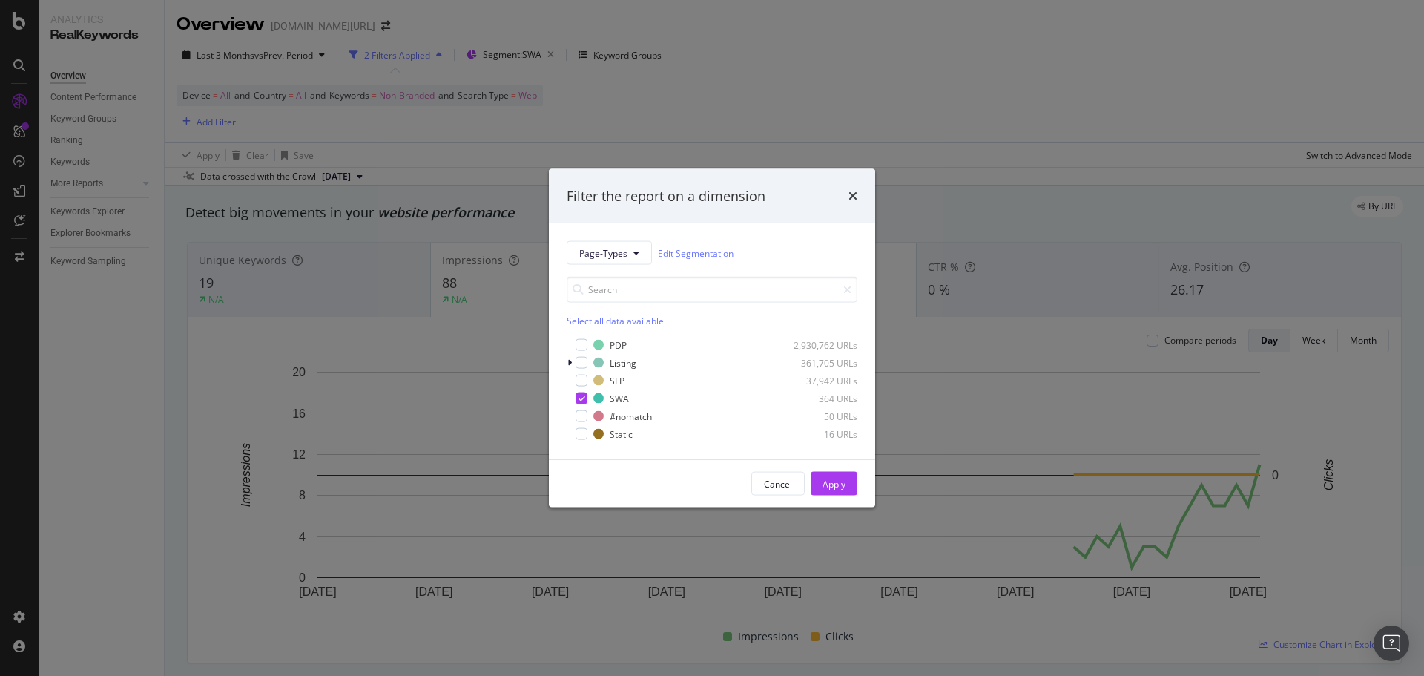
click at [718, 120] on div "Filter the report on a dimension Page-Types Edit Segmentation Select all data a…" at bounding box center [712, 338] width 1424 height 676
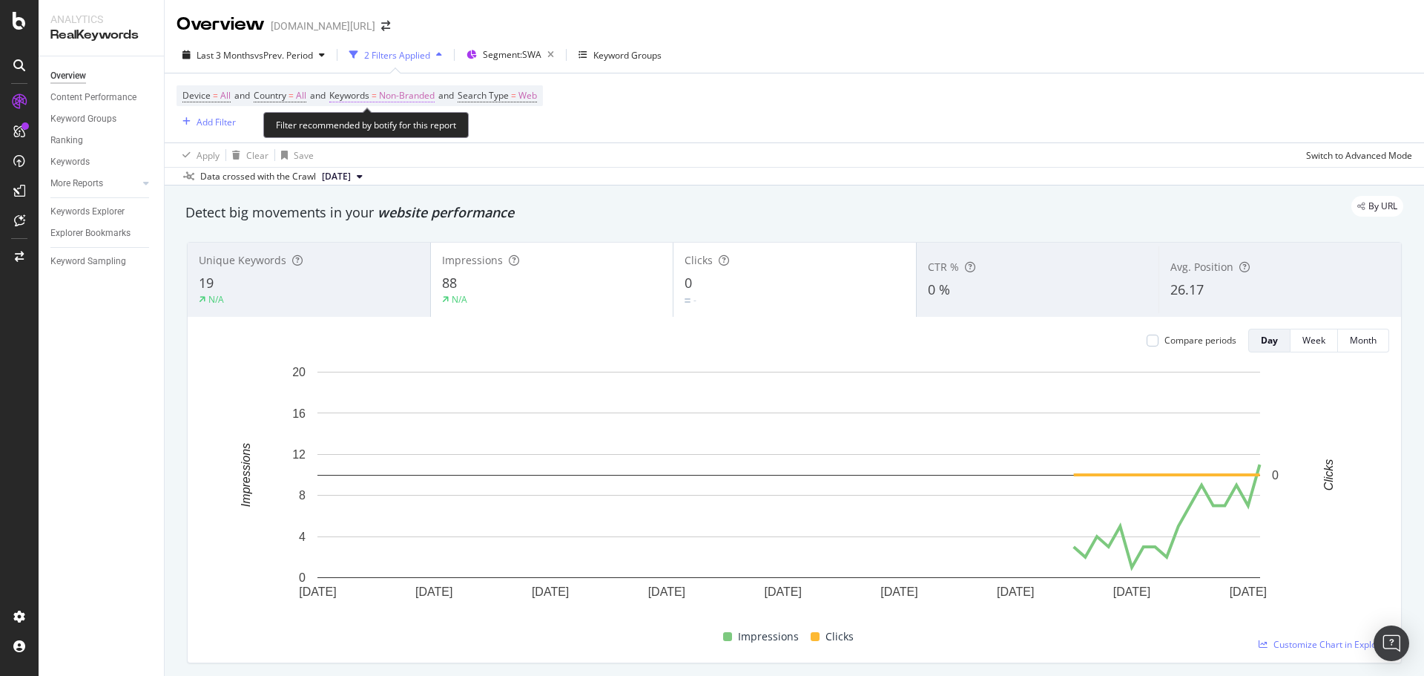
click at [354, 96] on span "Keywords" at bounding box center [349, 95] width 40 height 13
click at [400, 131] on span "Non-Branded" at bounding box center [382, 130] width 62 height 13
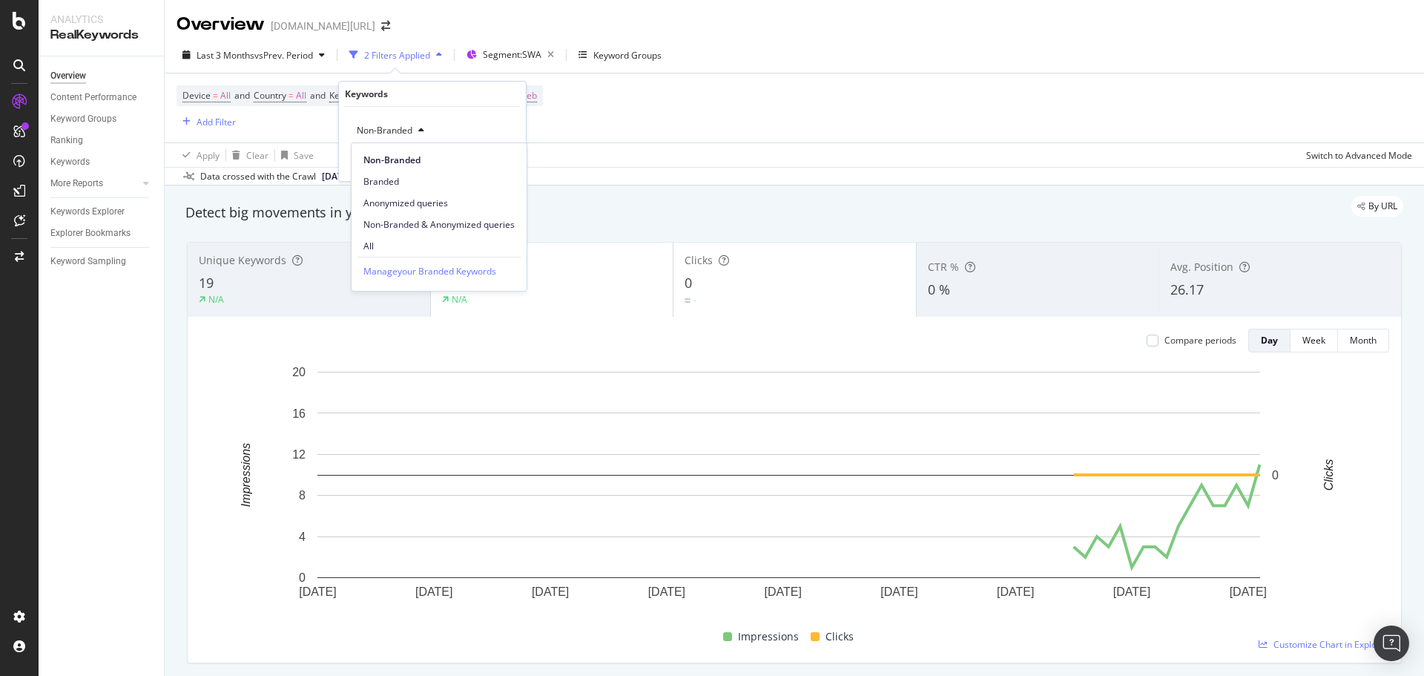
click at [401, 243] on span "All" at bounding box center [439, 246] width 151 height 13
click at [496, 172] on div "All Cancel Add filter Apply" at bounding box center [432, 144] width 187 height 74
drag, startPoint x: 499, startPoint y: 165, endPoint x: 711, endPoint y: 159, distance: 212.3
click at [499, 165] on div "Apply" at bounding box center [502, 162] width 23 height 13
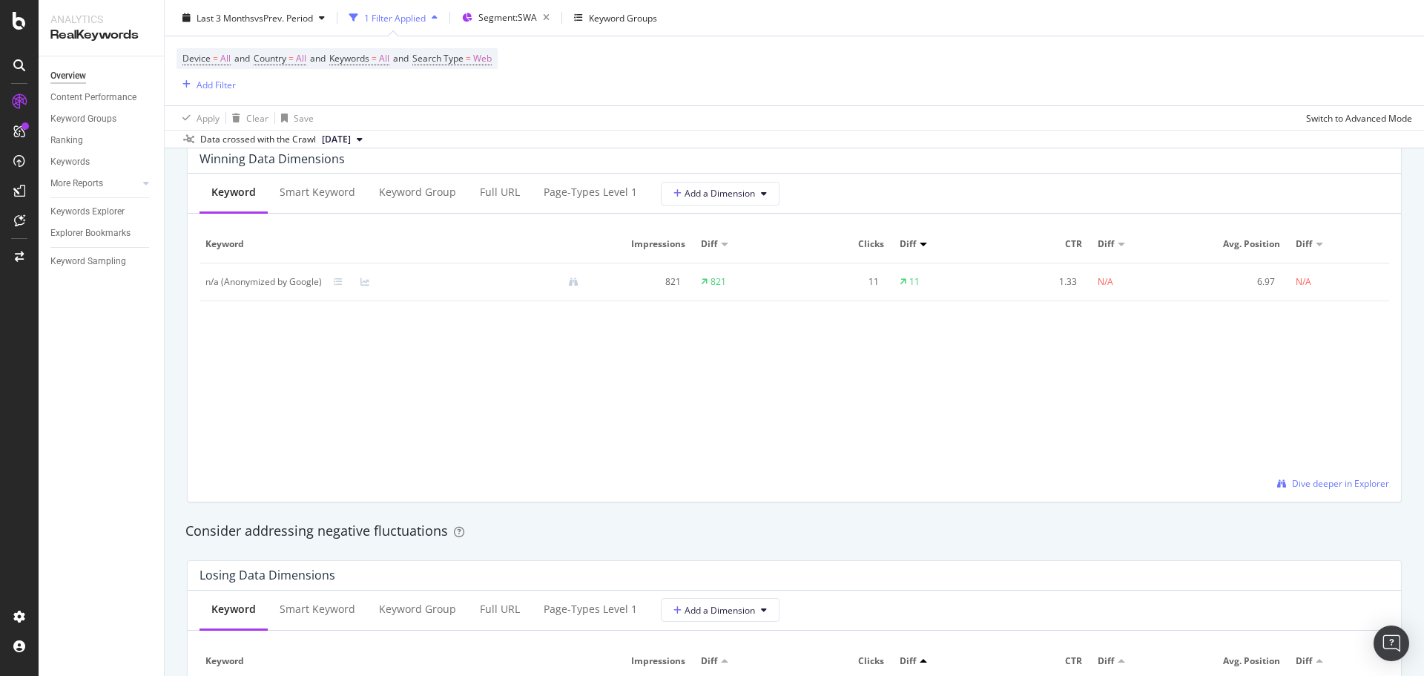
scroll to position [1348, 0]
